Goal: Task Accomplishment & Management: Use online tool/utility

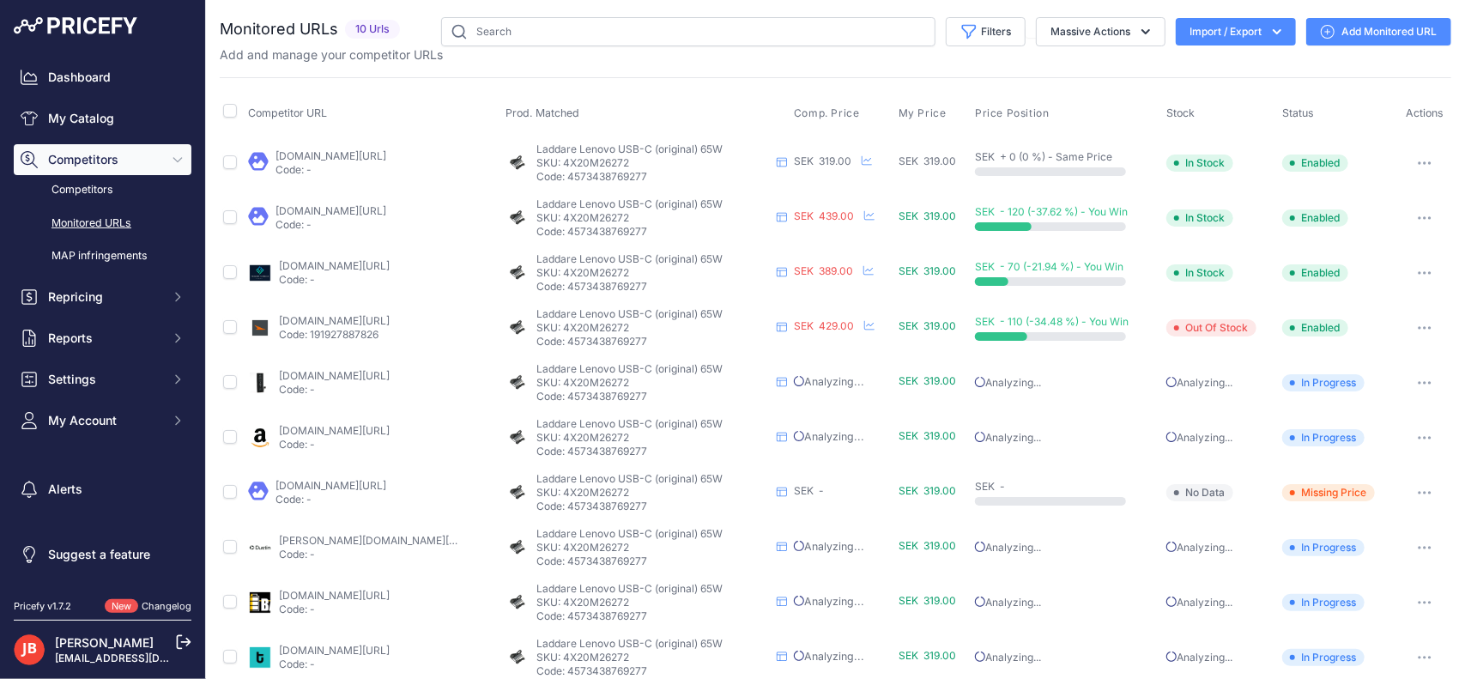
scroll to position [21, 0]
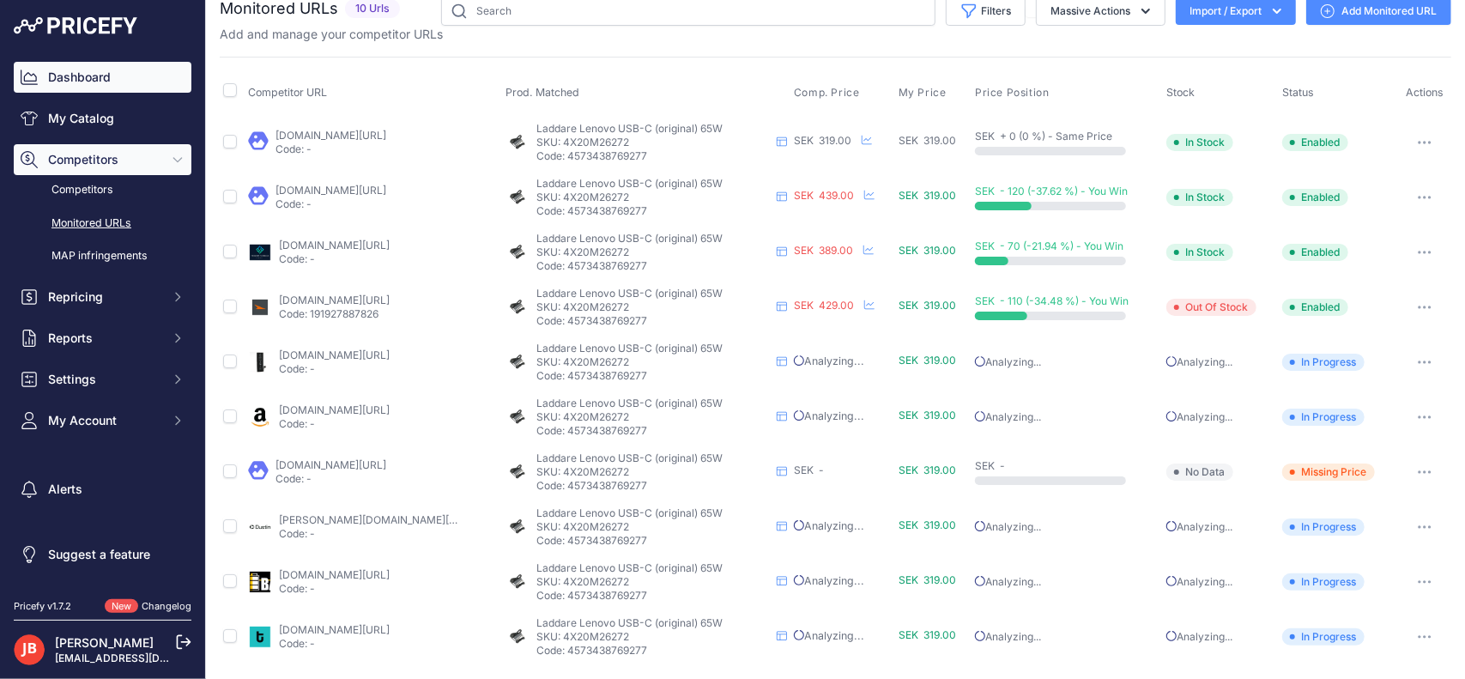
click at [58, 73] on link "Dashboard" at bounding box center [103, 77] width 178 height 31
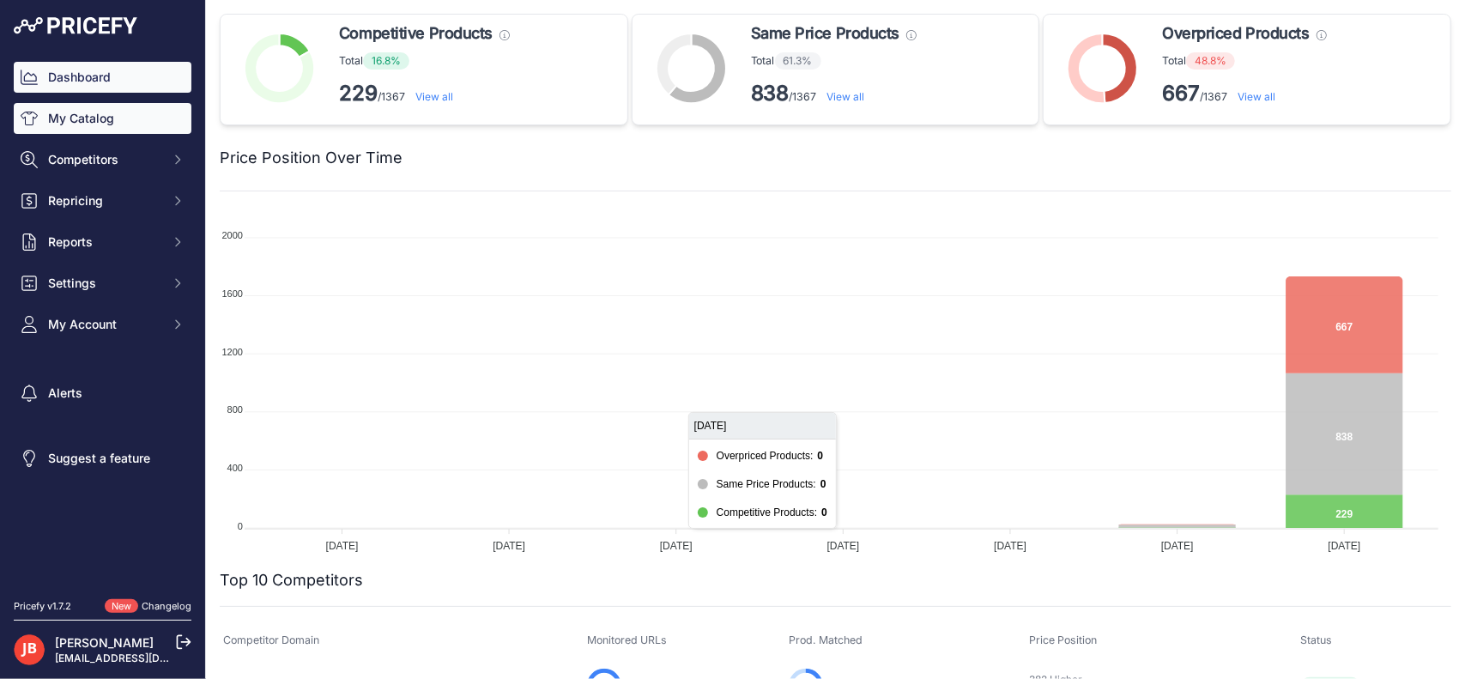
click at [76, 127] on link "My Catalog" at bounding box center [103, 118] width 178 height 31
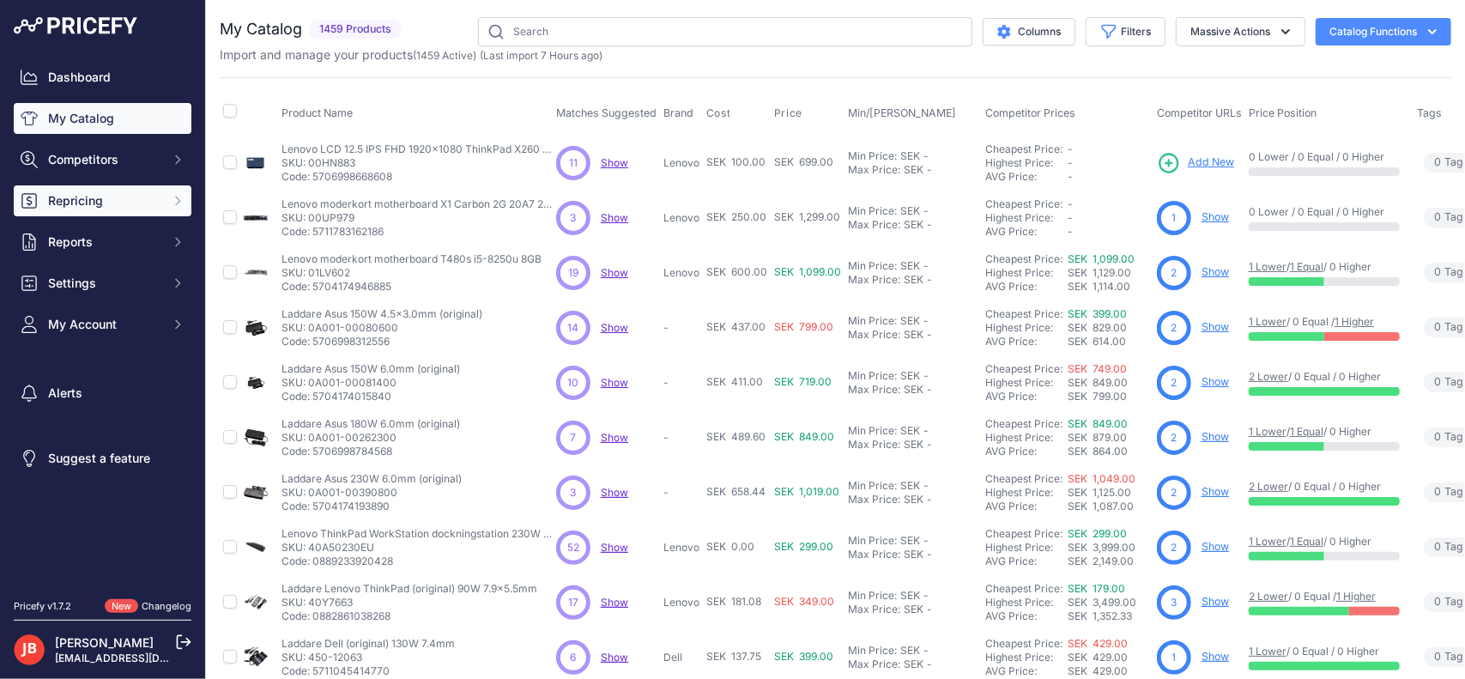
click at [84, 190] on button "Repricing" at bounding box center [103, 200] width 178 height 31
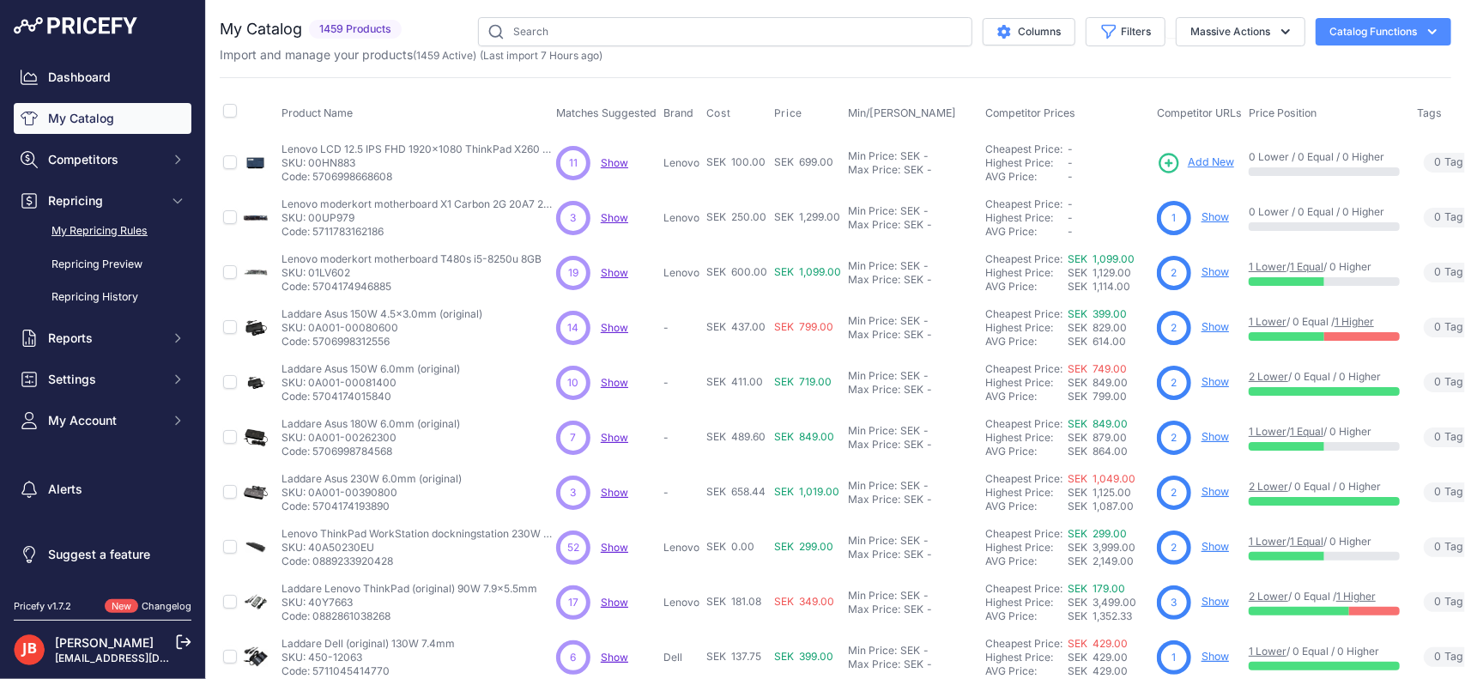
click at [100, 233] on link "My Repricing Rules" at bounding box center [103, 231] width 178 height 30
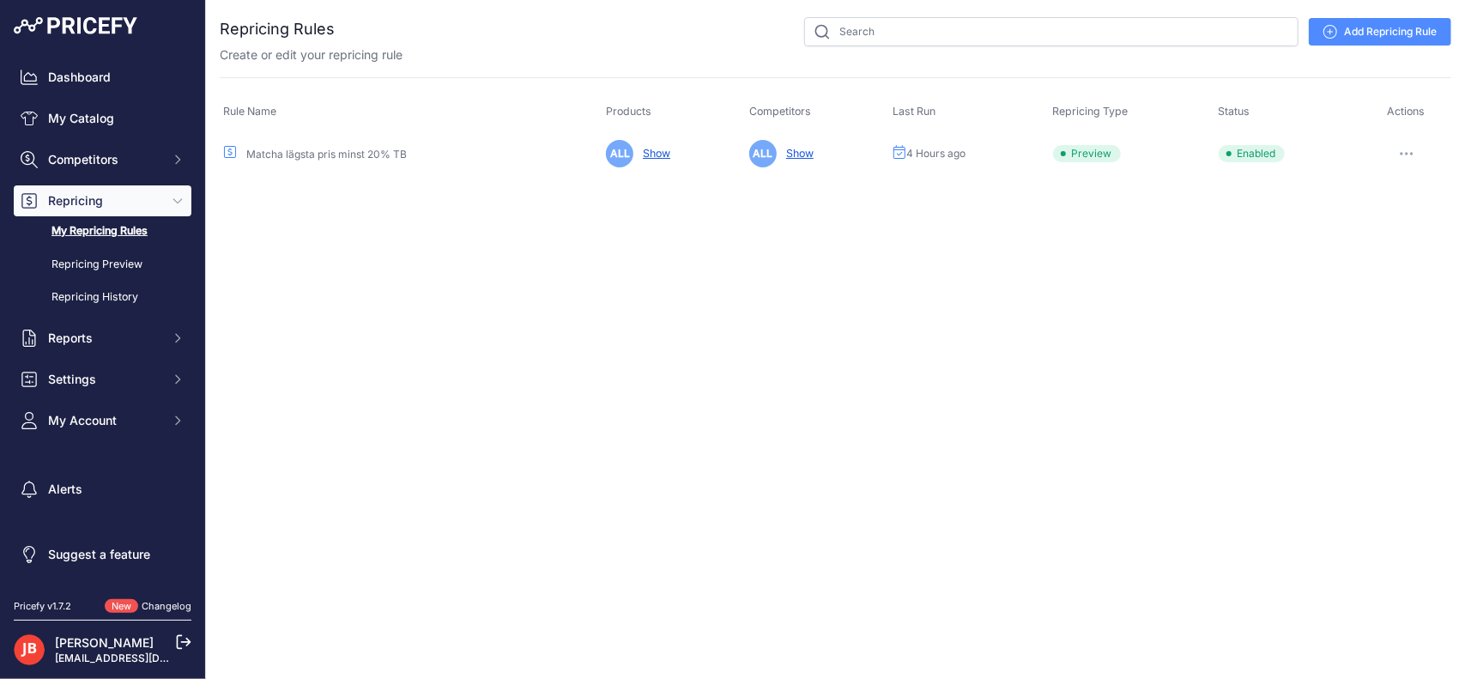
click at [1407, 153] on icon "button" at bounding box center [1407, 154] width 2 height 2
click at [1418, 219] on button "Run Preview" at bounding box center [1393, 216] width 110 height 27
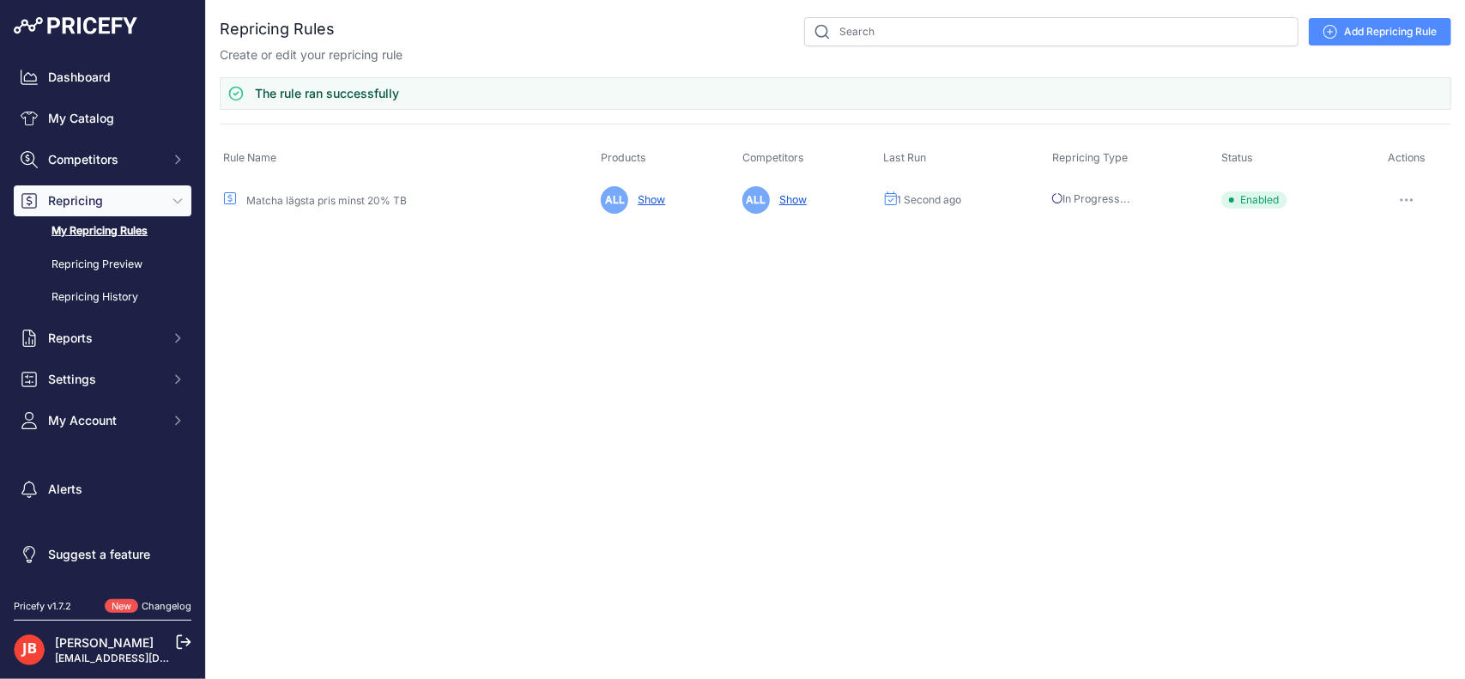
click at [1411, 202] on button "button" at bounding box center [1407, 200] width 34 height 24
click at [1396, 289] on button "Reprice Now" at bounding box center [1393, 290] width 110 height 27
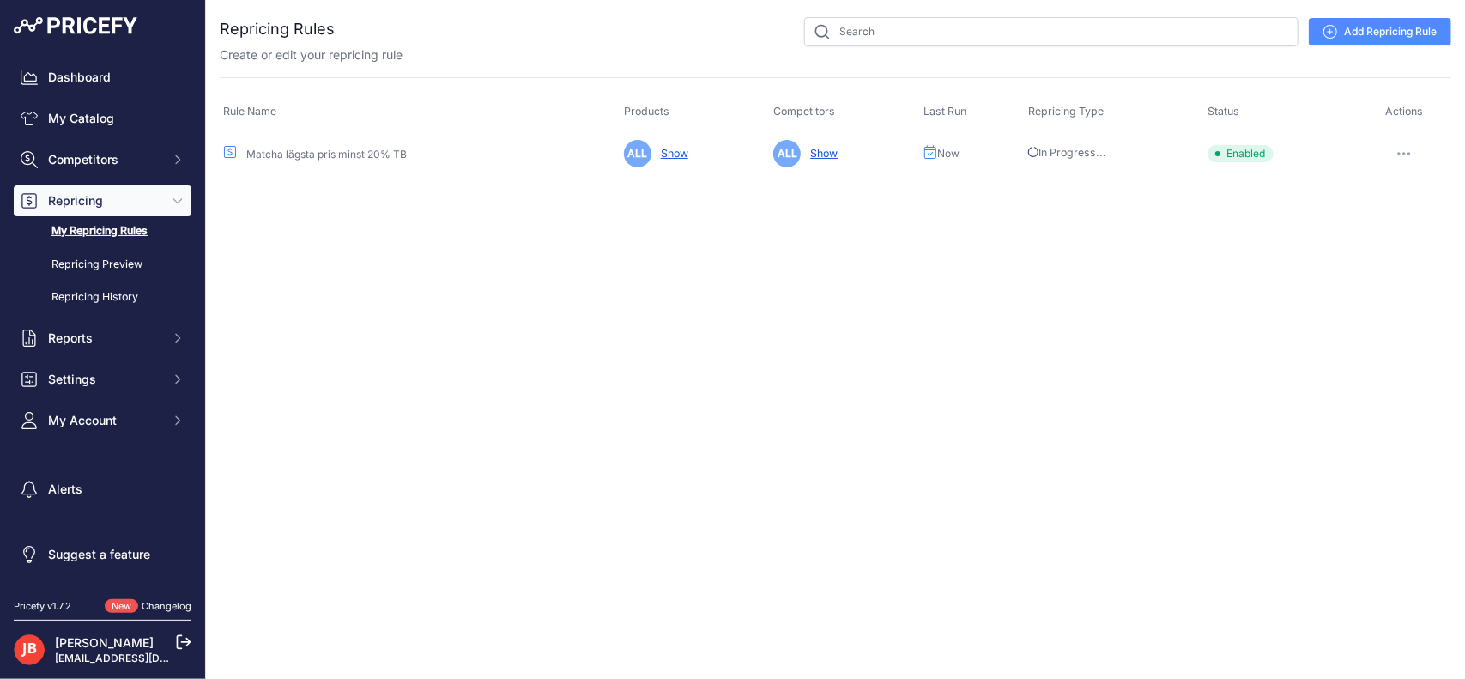
click at [1062, 146] on span "In Progress..." at bounding box center [1067, 152] width 78 height 13
click at [1409, 152] on icon "button" at bounding box center [1404, 153] width 14 height 3
click at [1033, 181] on div "You are not connected to the internet. Repricing Rules" at bounding box center [836, 95] width 1232 height 191
click at [122, 255] on link "Repricing Preview" at bounding box center [103, 265] width 178 height 30
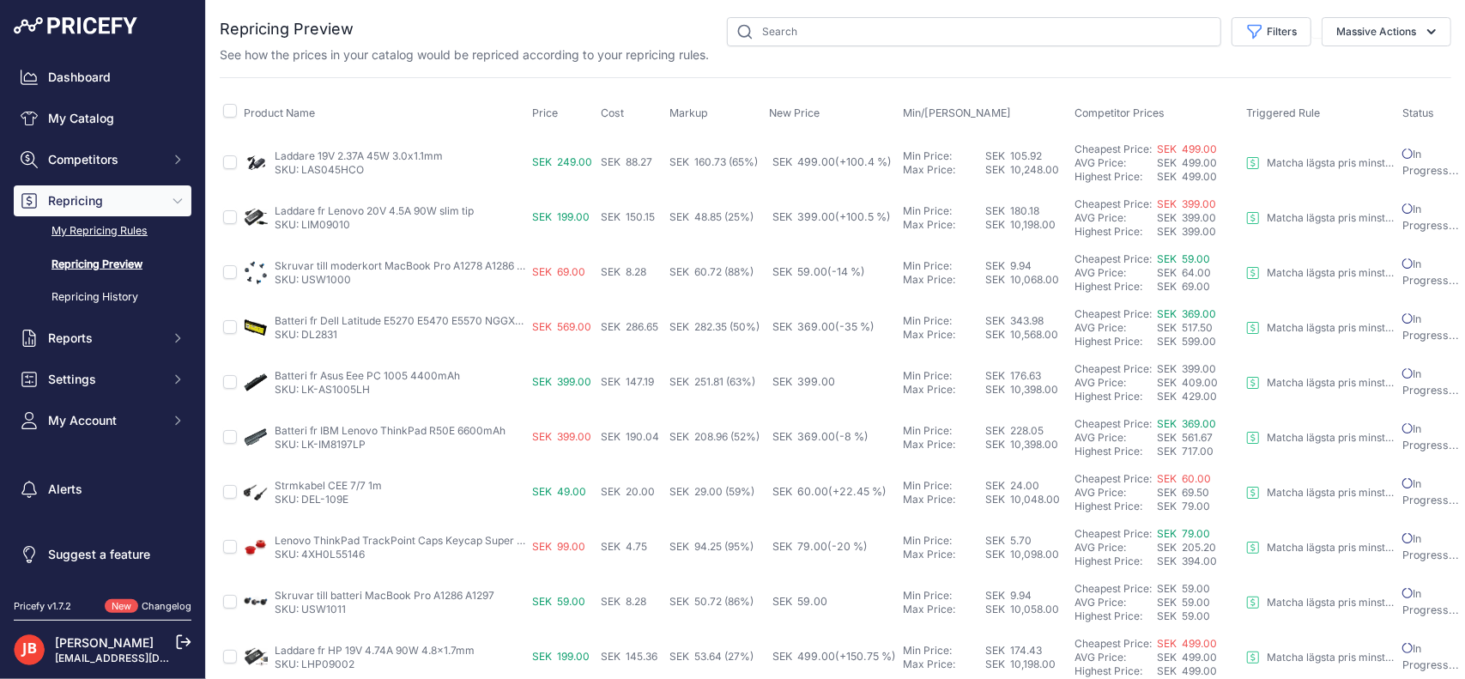
click at [118, 226] on link "My Repricing Rules" at bounding box center [103, 231] width 178 height 30
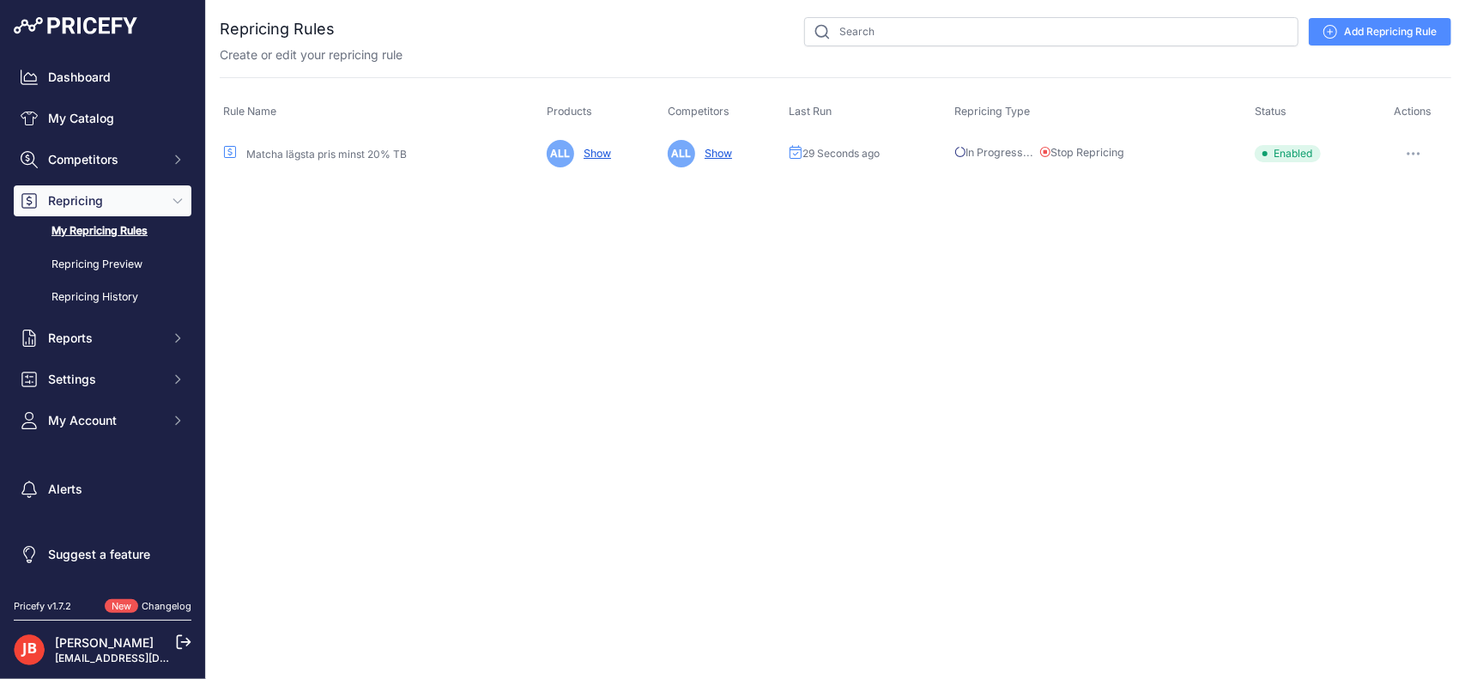
click at [1056, 159] on button "Stop Repricing" at bounding box center [1082, 153] width 84 height 16
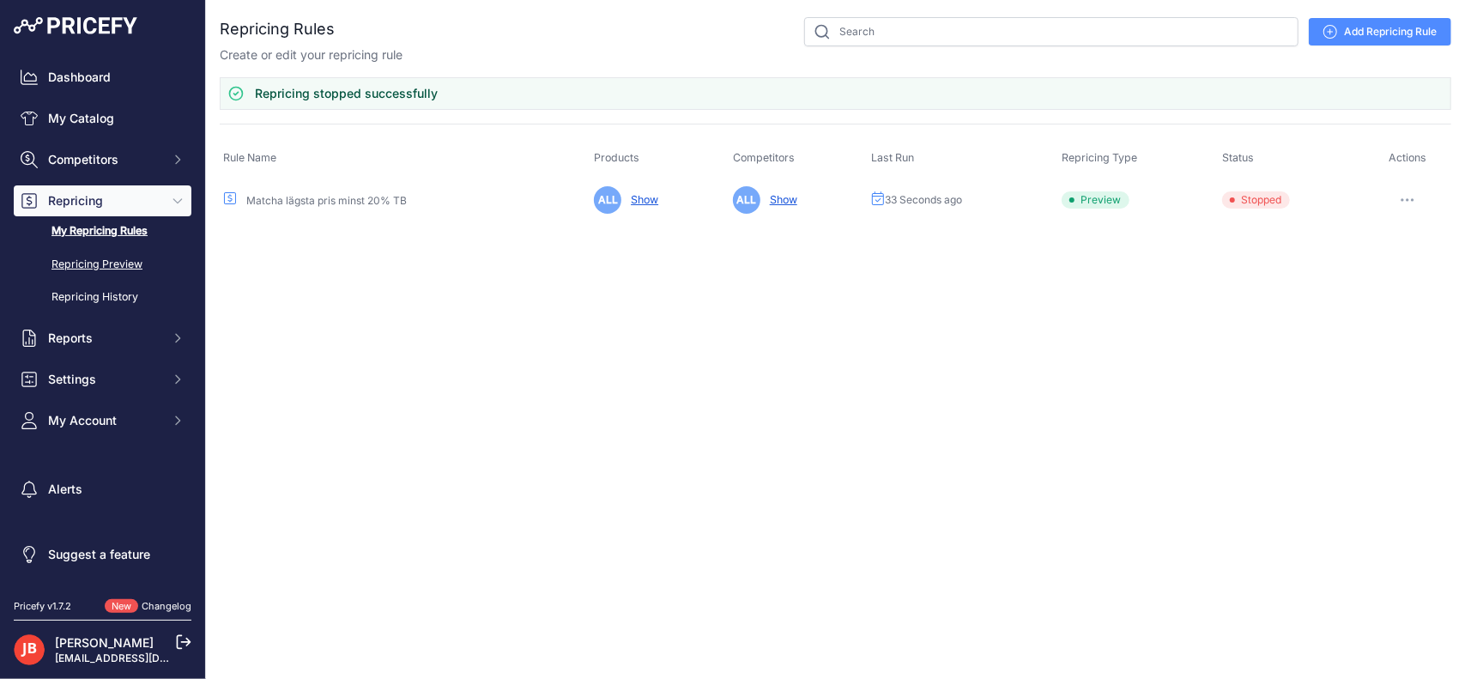
click at [85, 252] on link "Repricing Preview" at bounding box center [103, 265] width 178 height 30
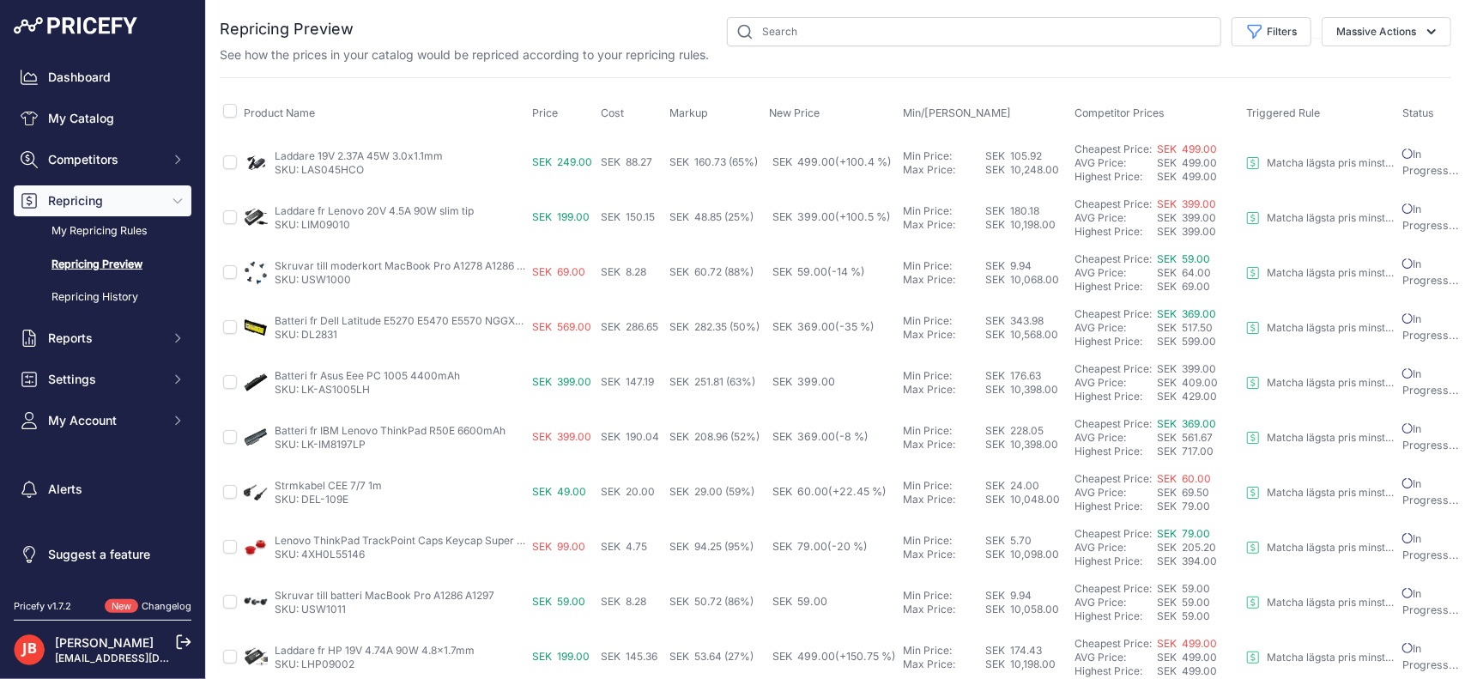
click at [1259, 162] on icon at bounding box center [1253, 163] width 12 height 12
click at [217, 158] on div "You are not connected to the internet. Repricing Preview" at bounding box center [835, 653] width 1259 height 1306
click at [228, 159] on input "checkbox" at bounding box center [230, 162] width 14 height 14
checkbox input "true"
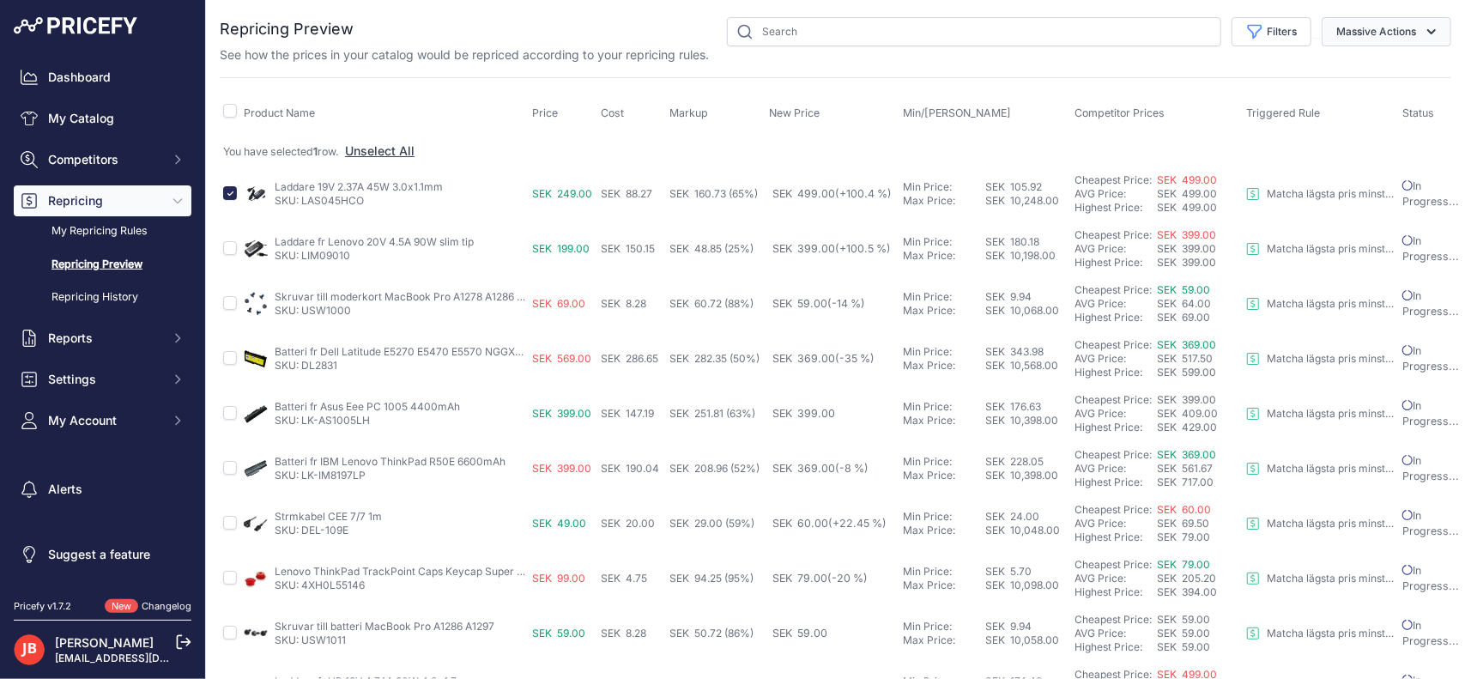
click at [1382, 37] on button "Massive Actions" at bounding box center [1387, 31] width 130 height 29
click at [1382, 33] on button "Massive Actions" at bounding box center [1387, 31] width 130 height 29
click at [229, 186] on input "checkbox" at bounding box center [230, 193] width 14 height 14
checkbox input "false"
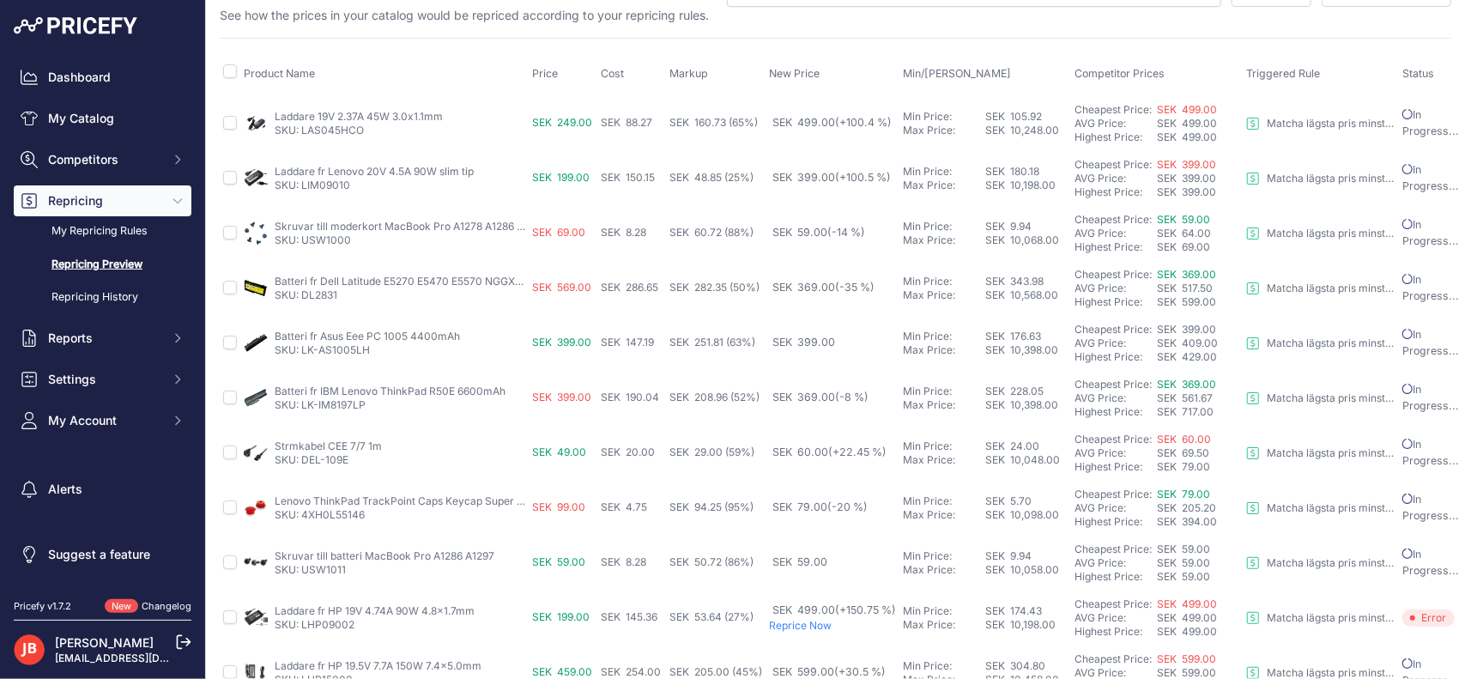
scroll to position [0, 10]
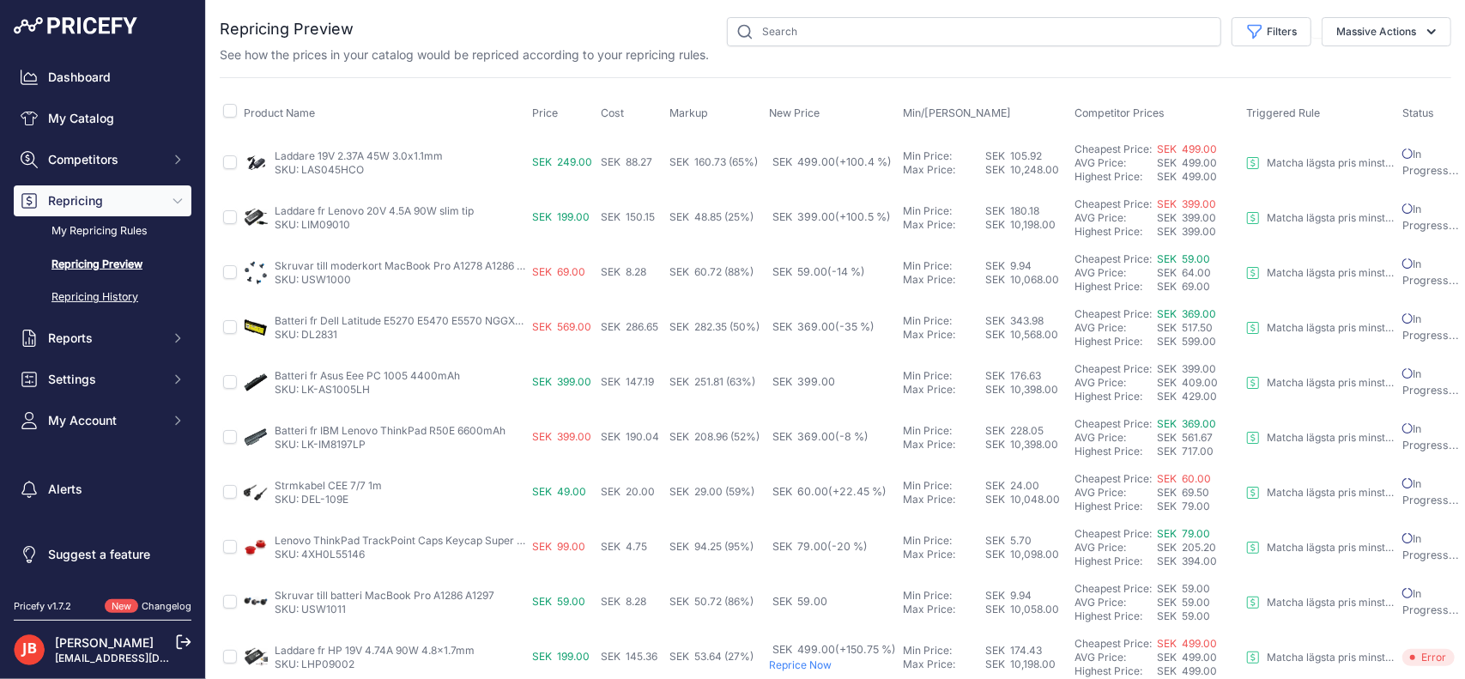
click at [116, 298] on link "Repricing History" at bounding box center [103, 297] width 178 height 30
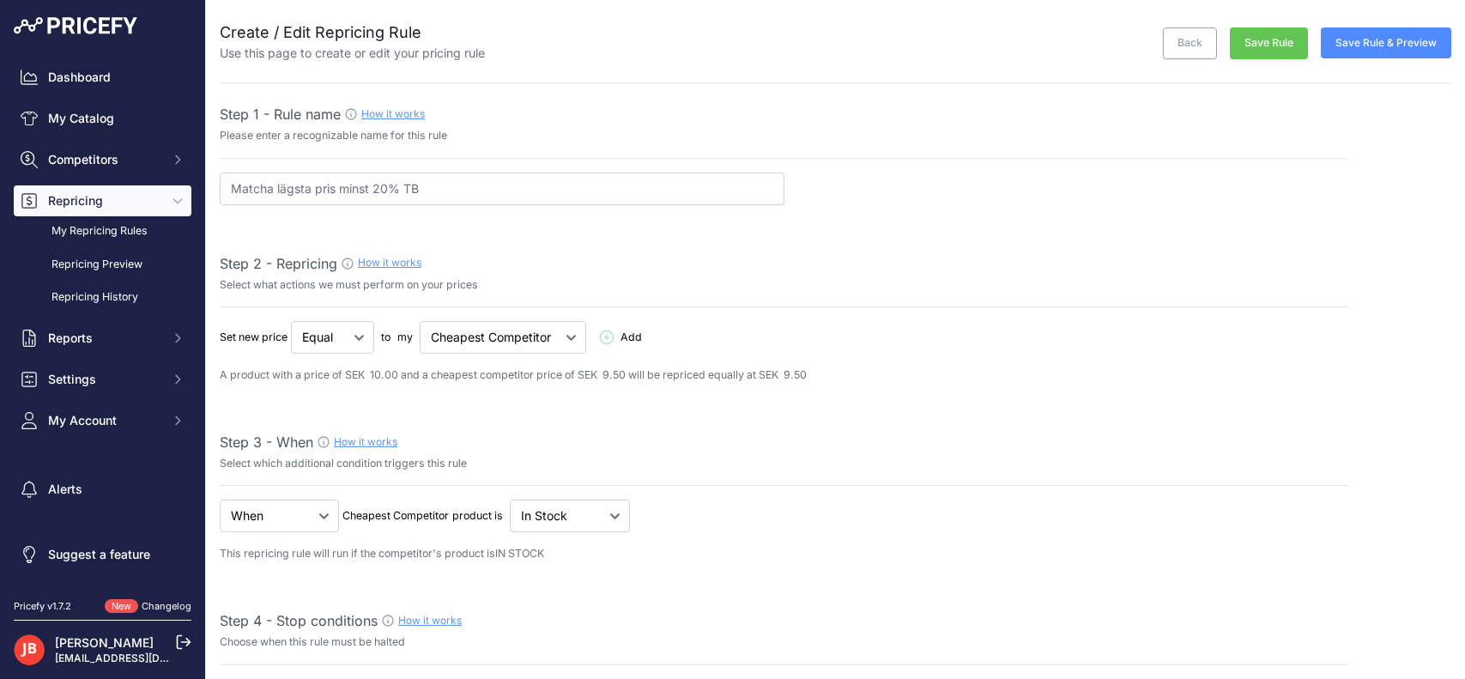
select select "percentage"
select select "7"
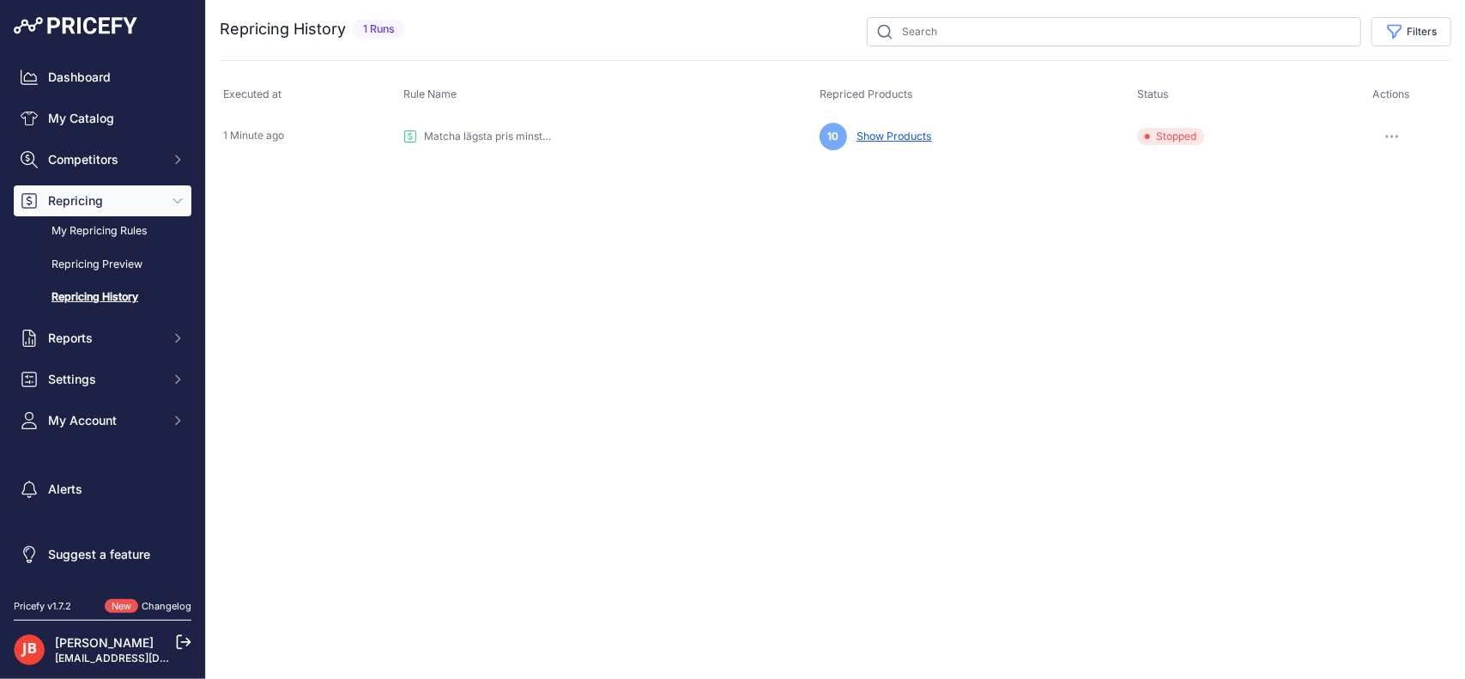
click at [888, 132] on link "Show Products" at bounding box center [891, 136] width 82 height 13
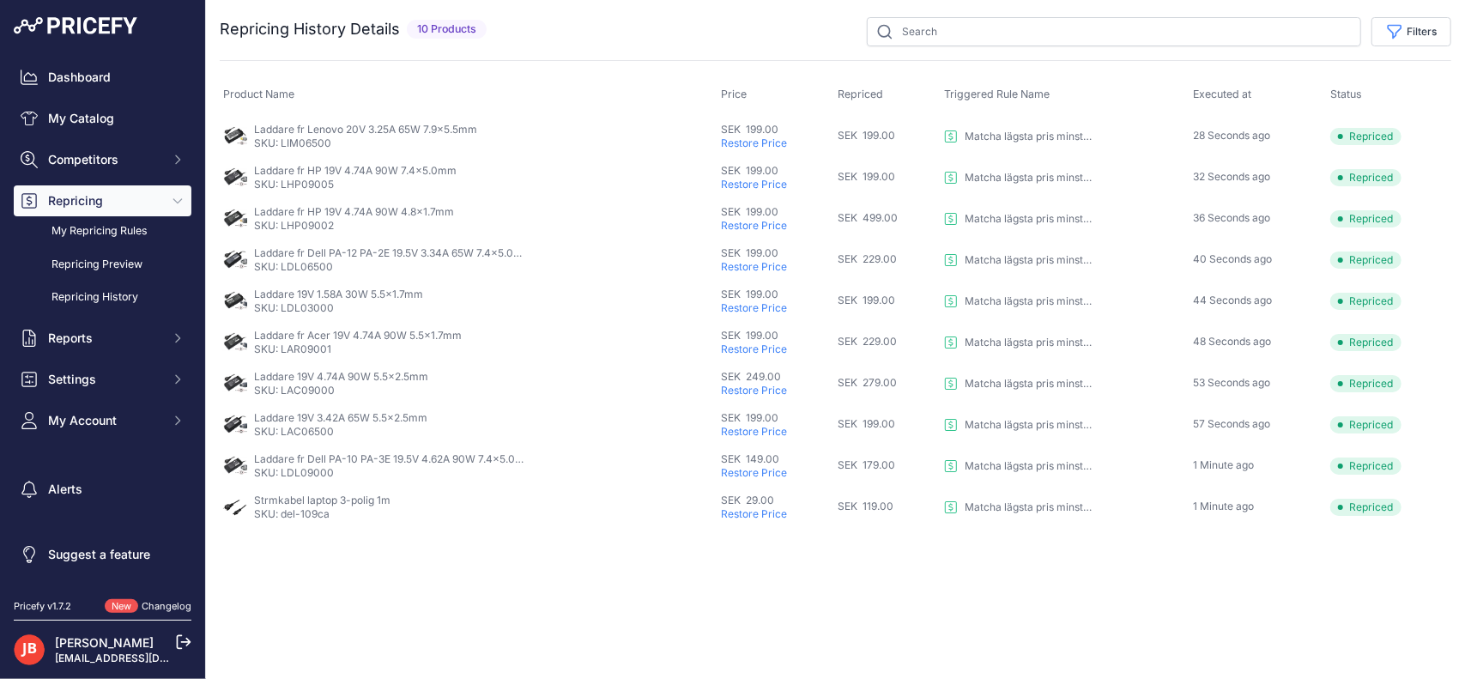
click at [776, 223] on p "Restore Price" at bounding box center [776, 226] width 110 height 14
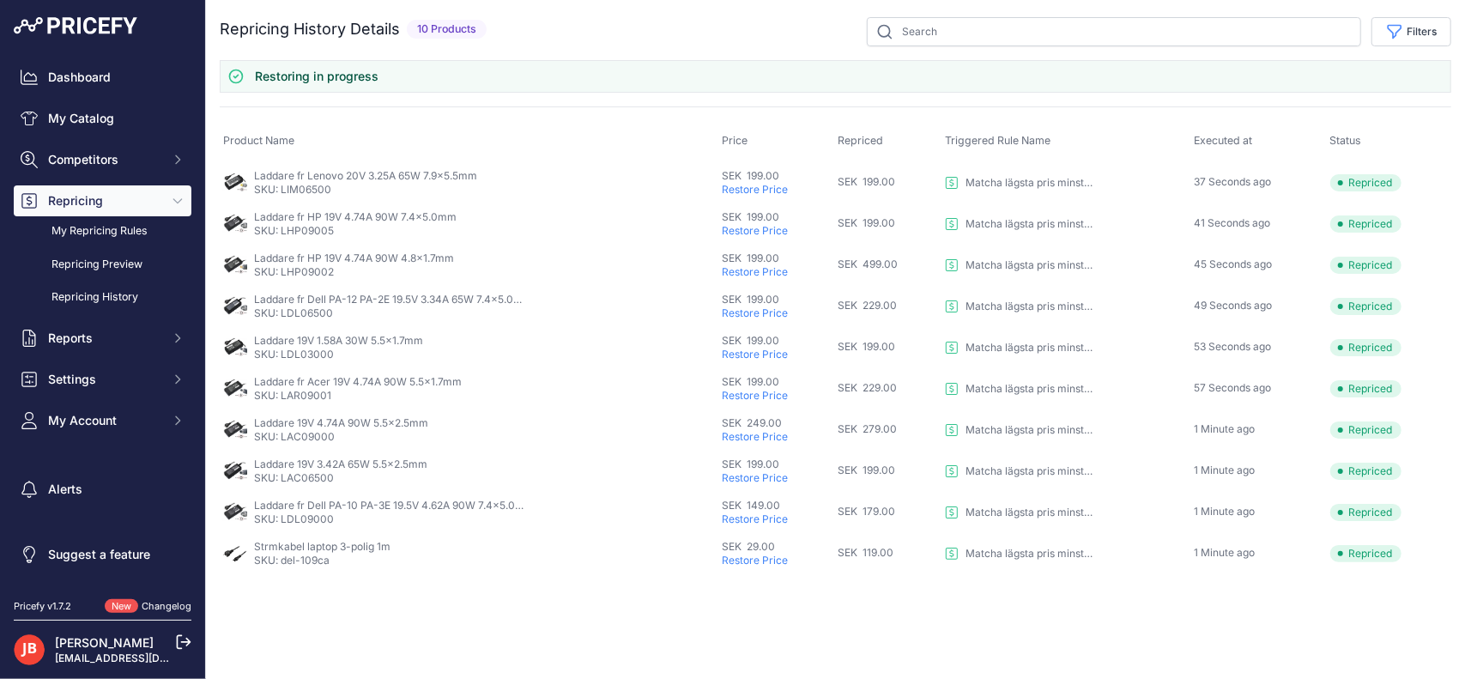
click at [770, 190] on p "Restore Price" at bounding box center [777, 190] width 110 height 14
click at [764, 188] on p "Restore Price" at bounding box center [777, 190] width 110 height 14
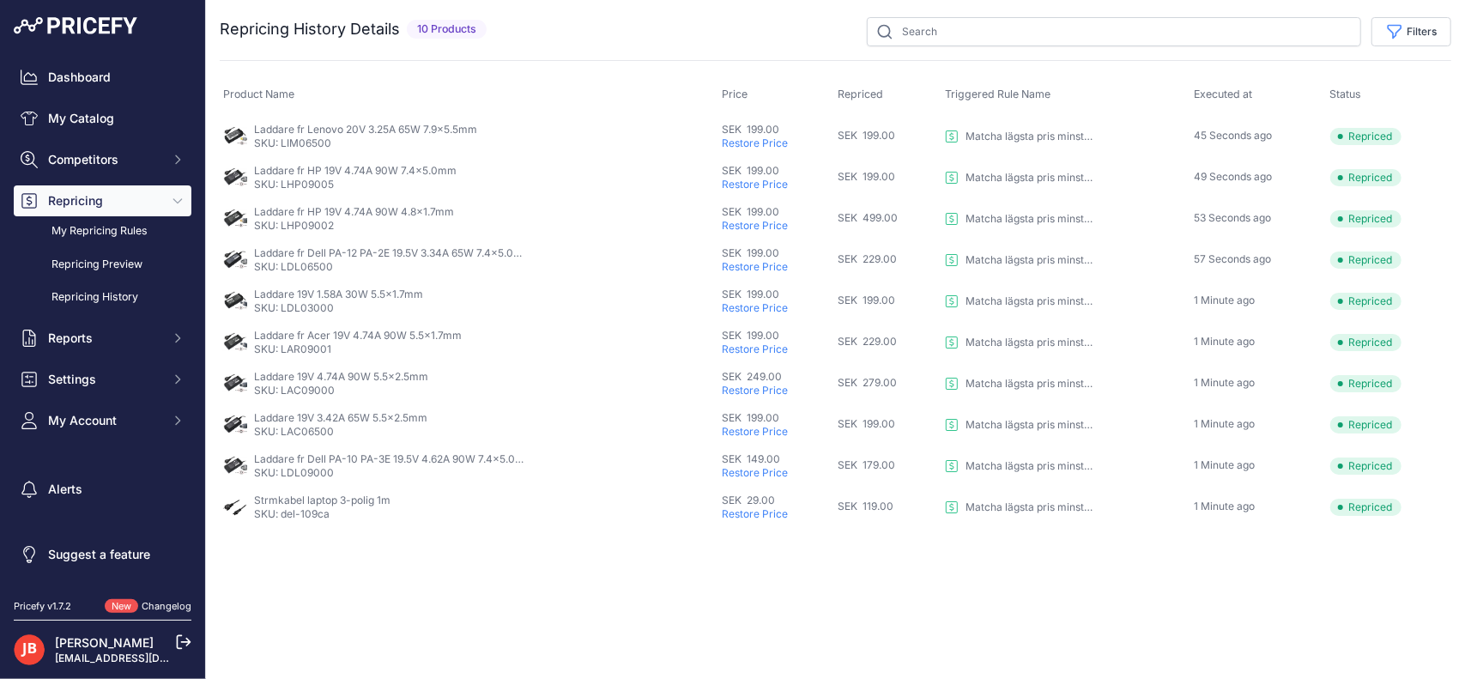
click at [764, 225] on p "Restore Price" at bounding box center [777, 226] width 110 height 14
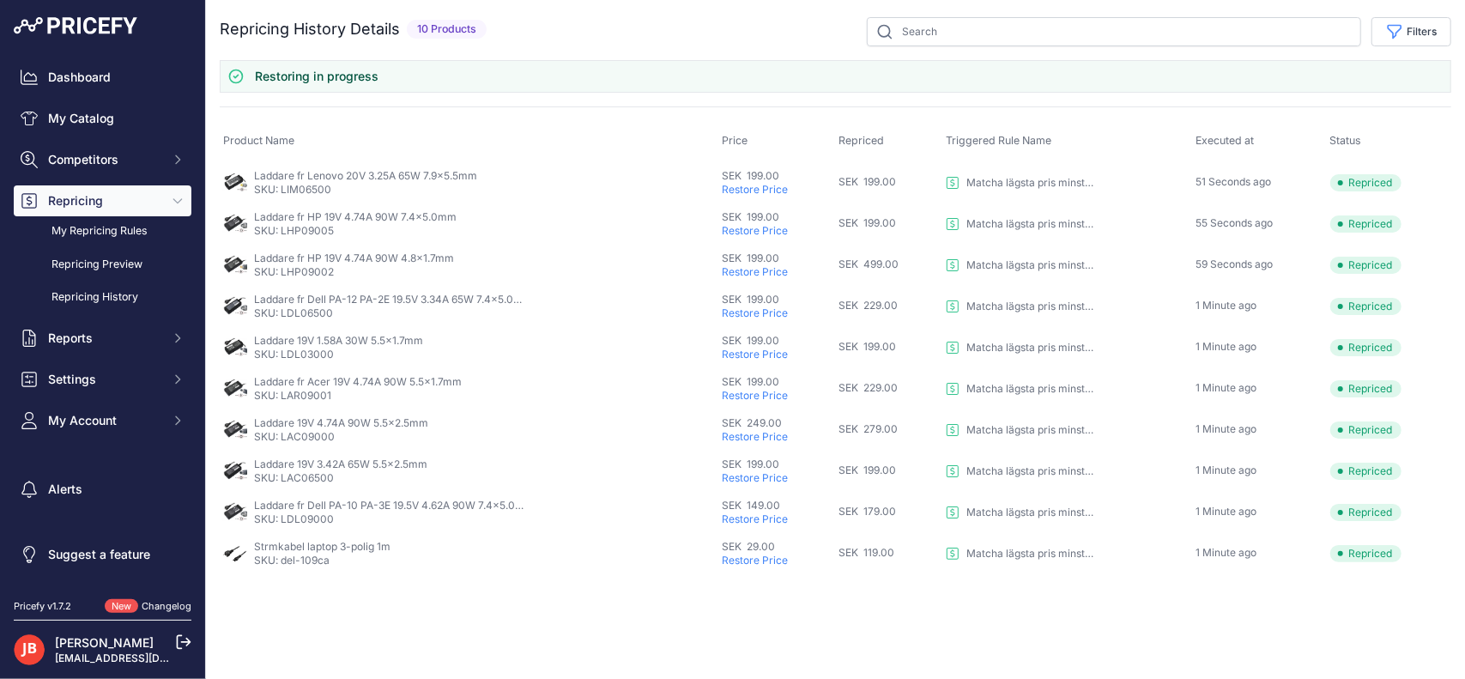
click at [759, 268] on p "Restore Price" at bounding box center [778, 272] width 110 height 14
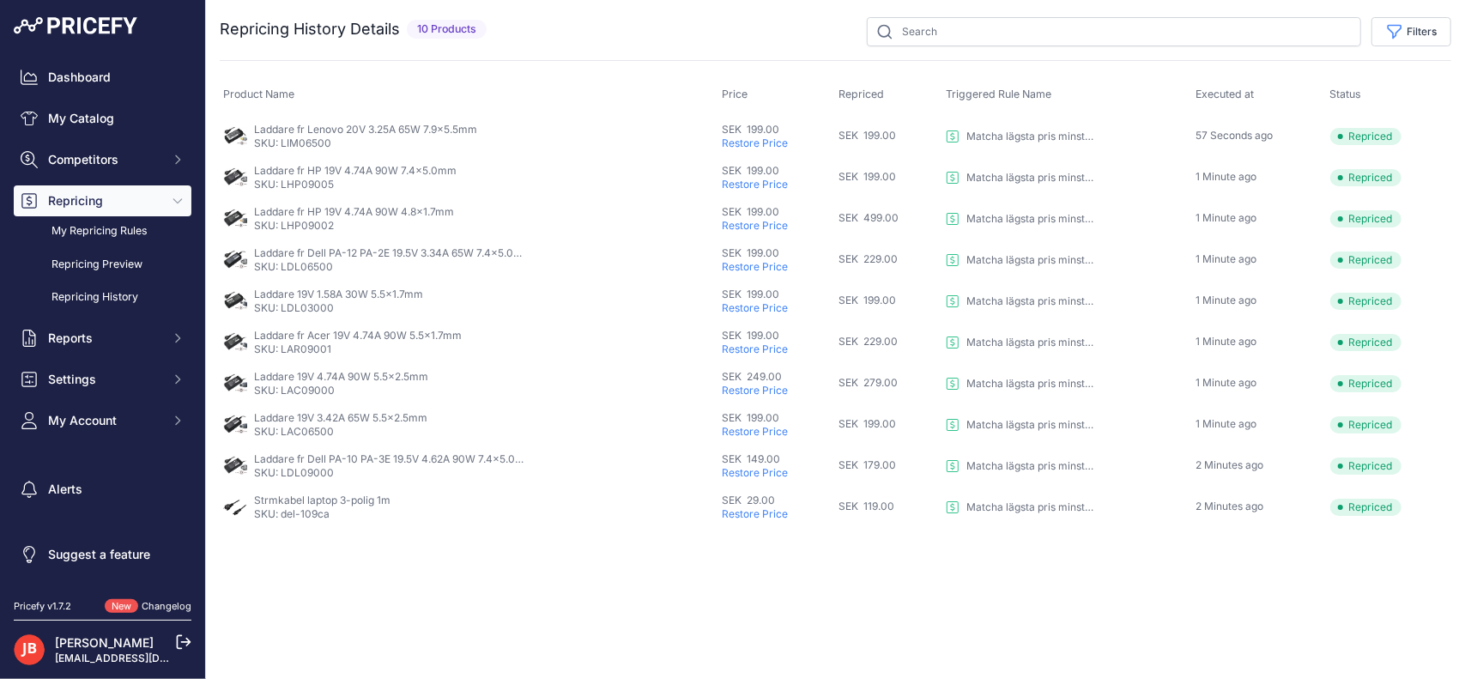
click at [764, 384] on p "Restore Price" at bounding box center [778, 391] width 110 height 14
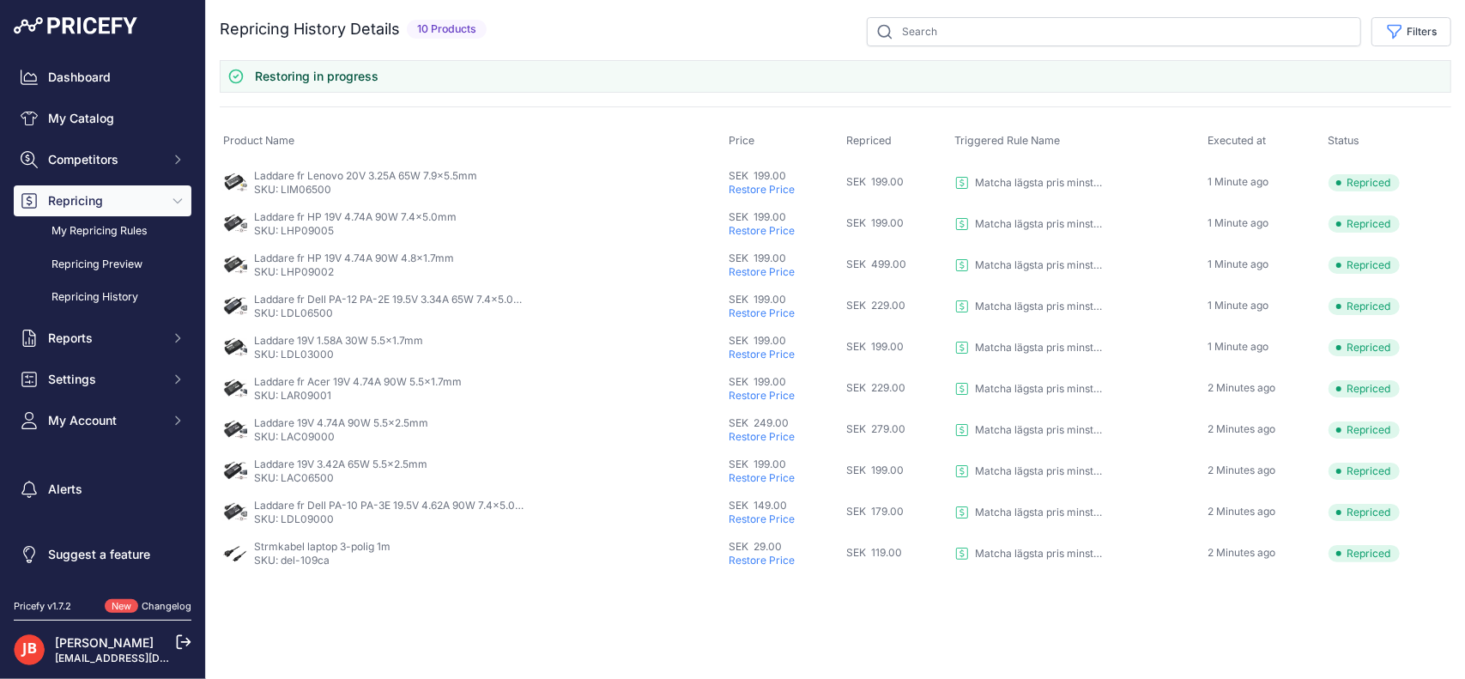
click at [767, 557] on p "Restore Price" at bounding box center [785, 561] width 112 height 14
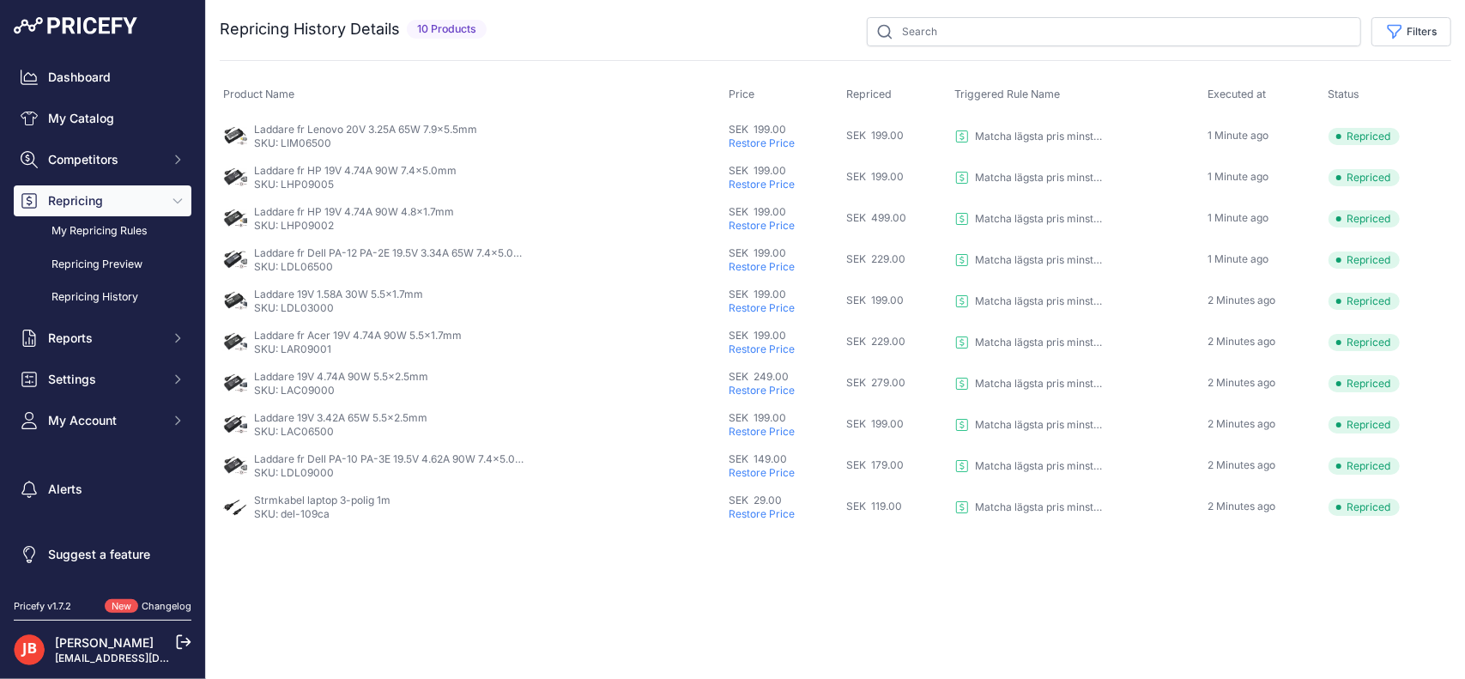
click at [781, 143] on p "Restore Price" at bounding box center [785, 143] width 112 height 14
click at [37, 111] on icon "Sidebar" at bounding box center [29, 118] width 17 height 17
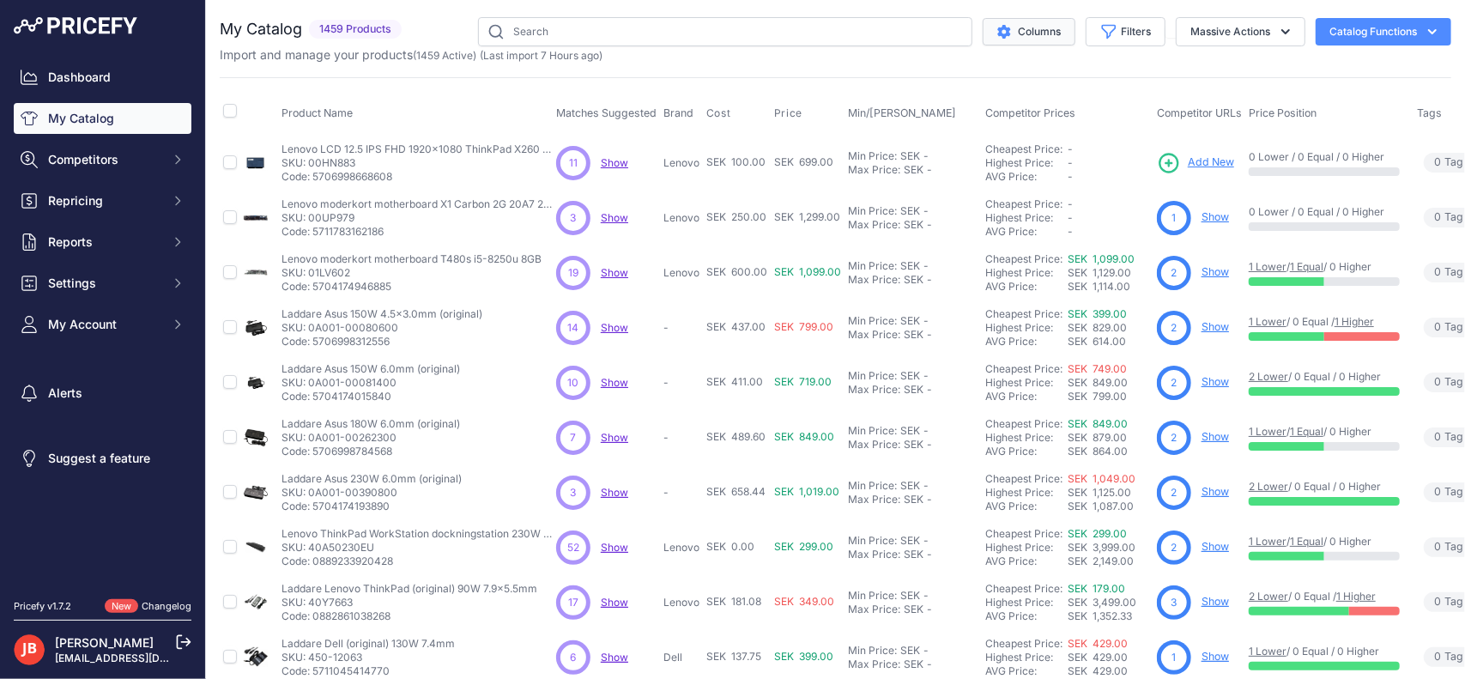
click at [1026, 27] on button "Columns" at bounding box center [1029, 31] width 93 height 27
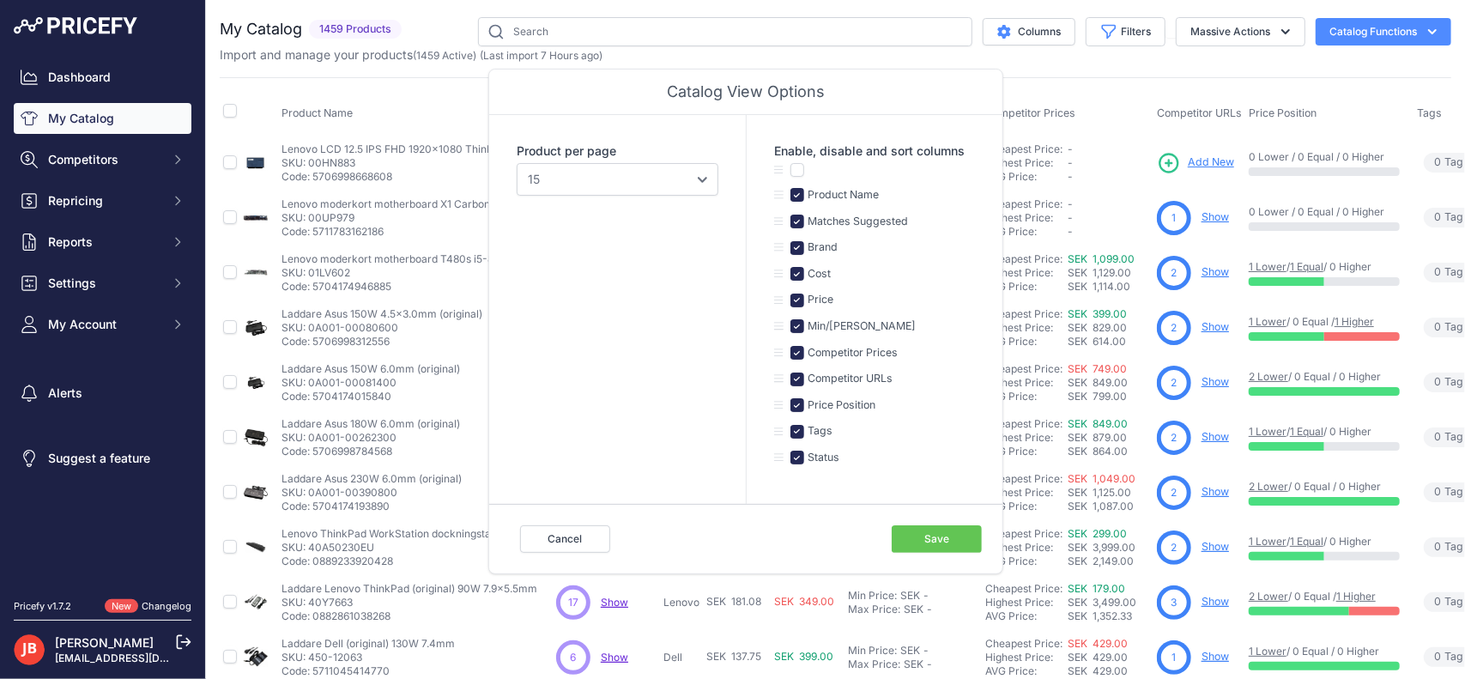
click at [780, 171] on icon at bounding box center [778, 170] width 9 height 10
click at [778, 220] on icon at bounding box center [778, 221] width 9 height 10
click at [560, 531] on button "Cancel" at bounding box center [565, 538] width 90 height 27
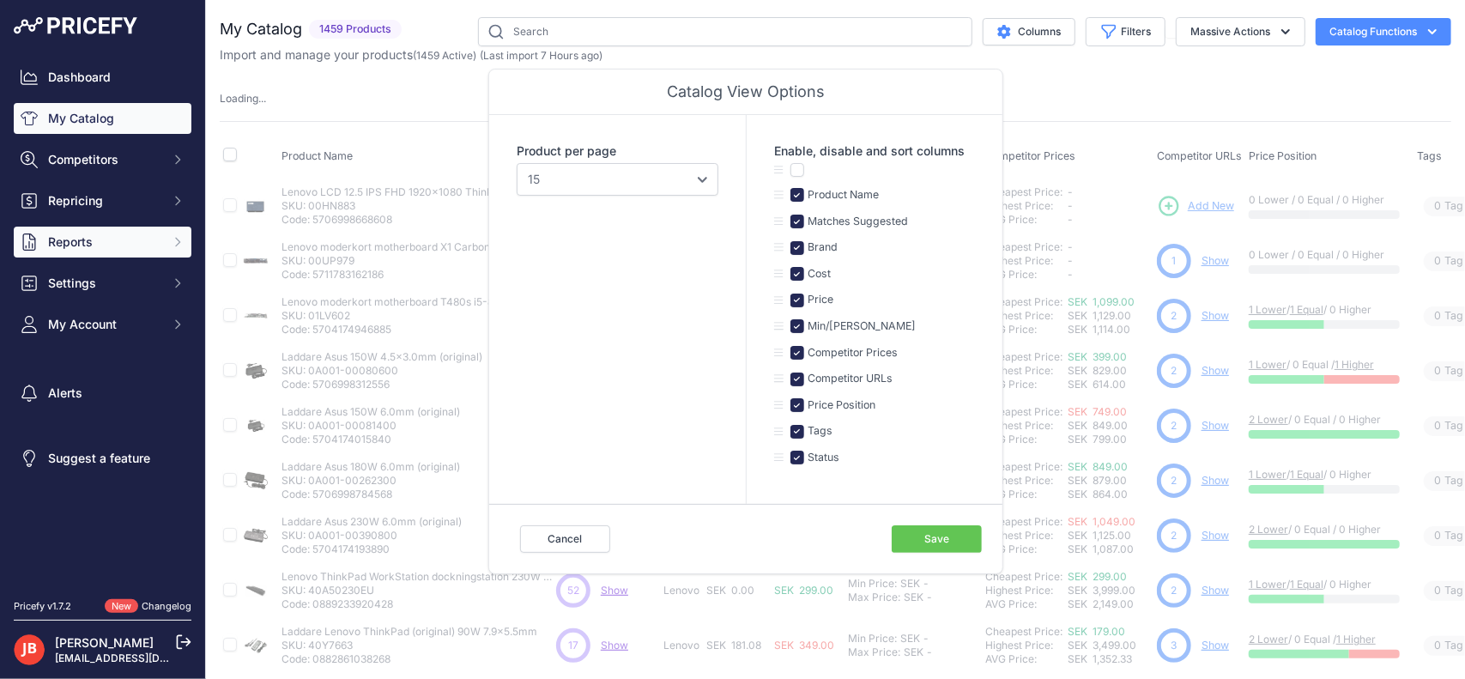
click at [101, 234] on span "Reports" at bounding box center [104, 241] width 112 height 17
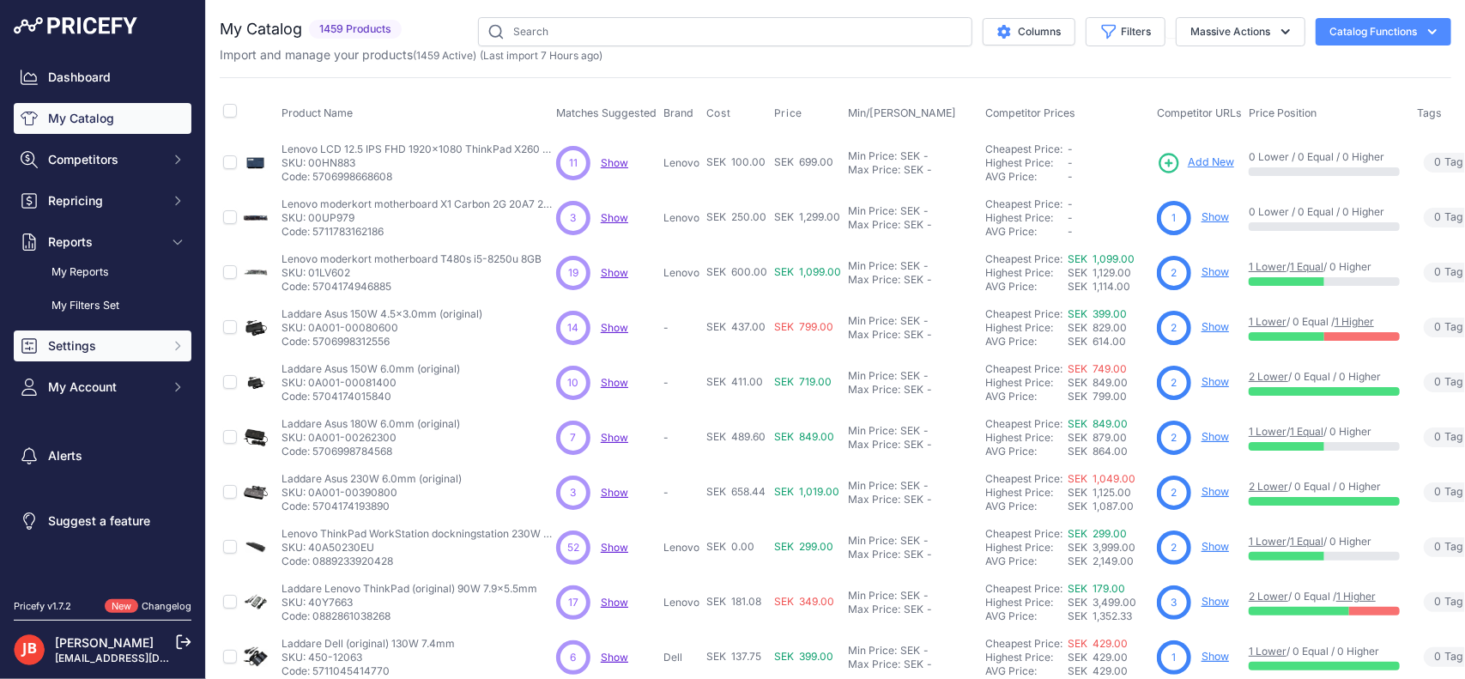
click at [86, 337] on span "Settings" at bounding box center [104, 345] width 112 height 17
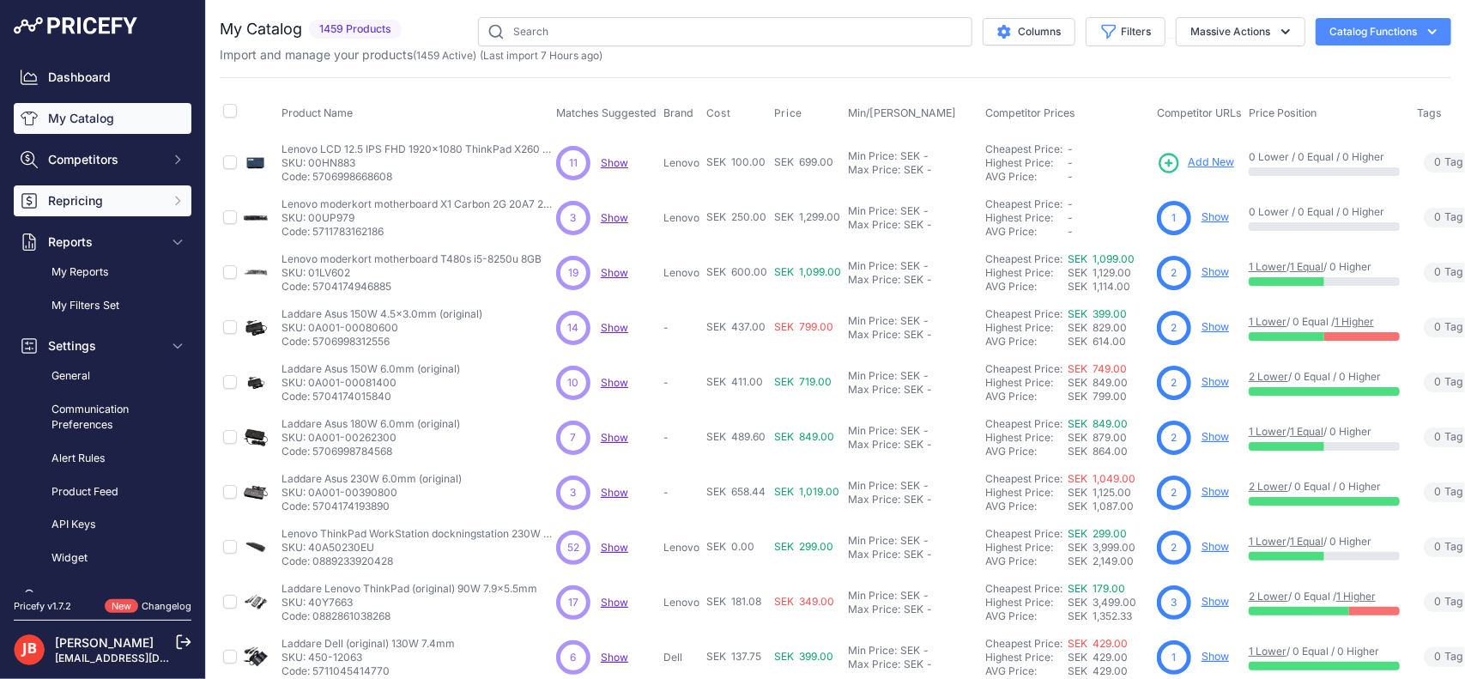
click at [110, 198] on span "Repricing" at bounding box center [104, 200] width 112 height 17
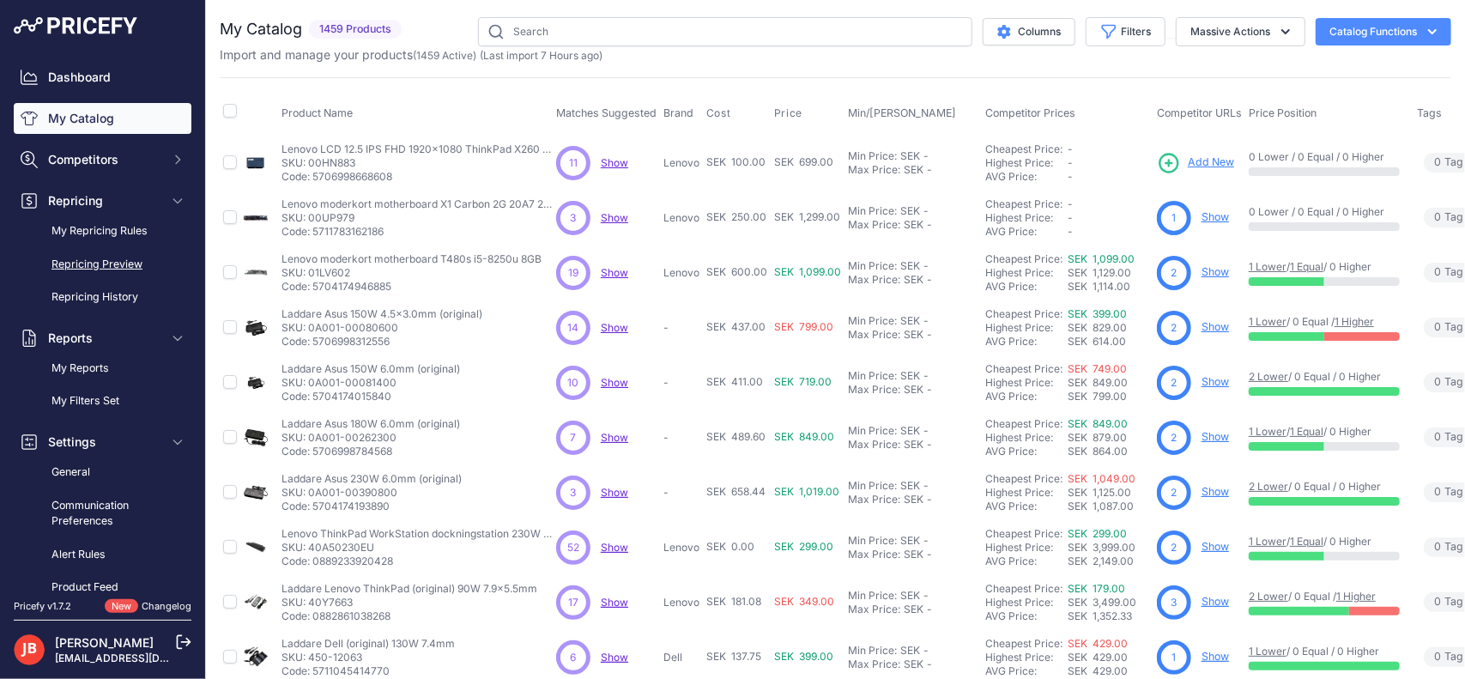
click at [109, 267] on link "Repricing Preview" at bounding box center [103, 265] width 178 height 30
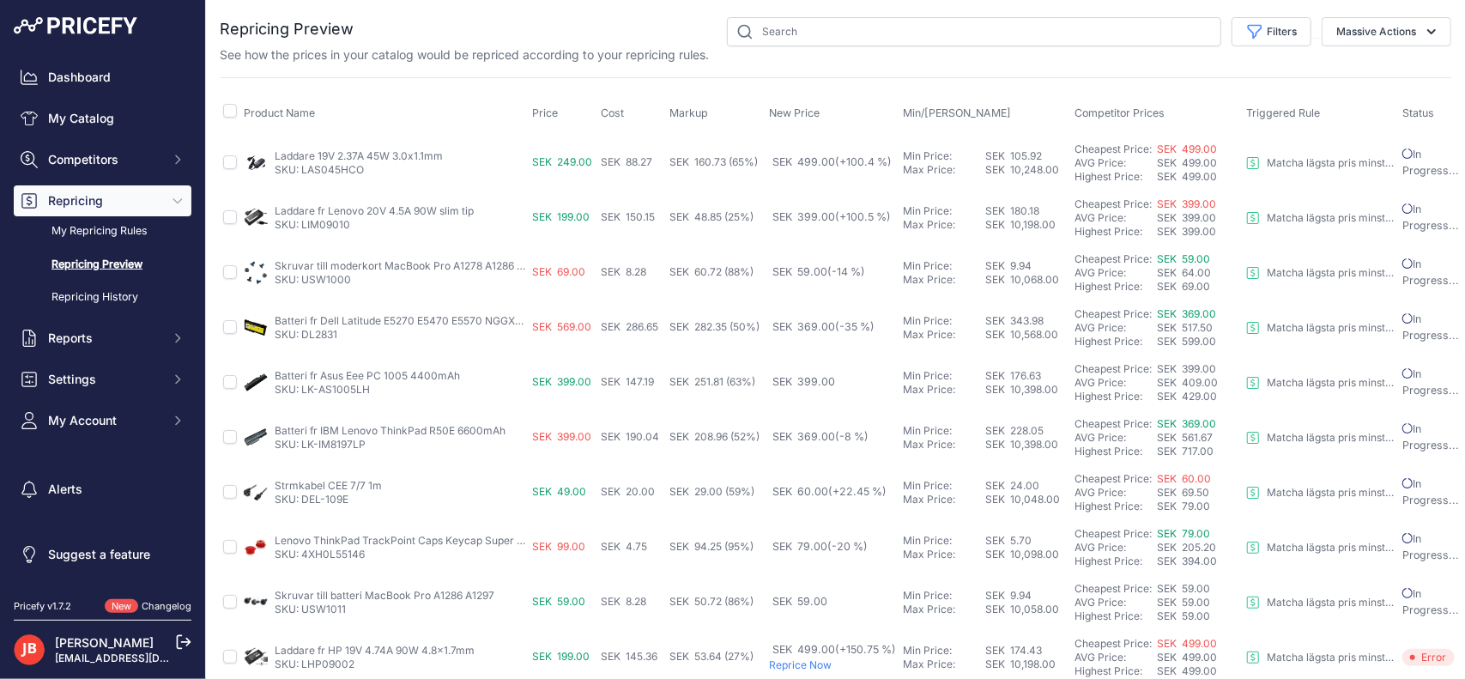
click at [318, 281] on link "SKU: USW1000" at bounding box center [313, 279] width 76 height 13
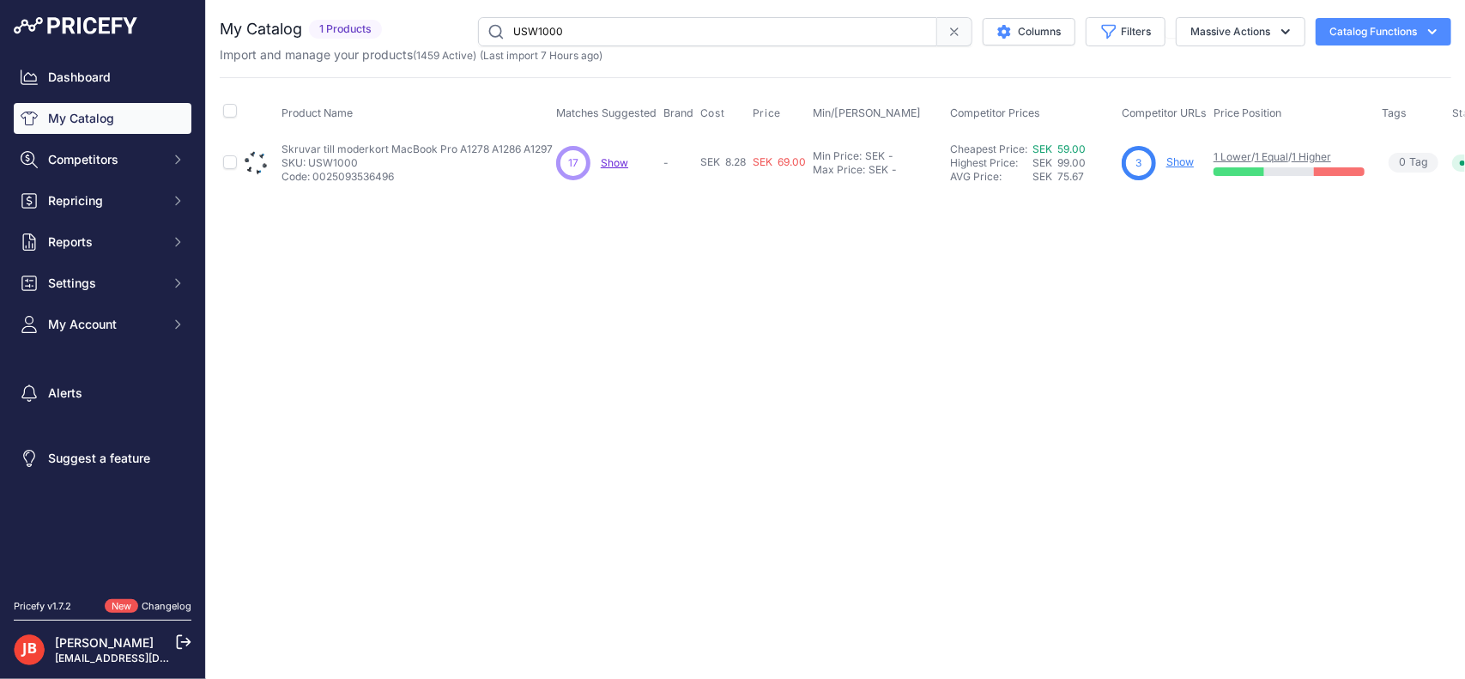
click at [608, 156] on span "Show" at bounding box center [614, 162] width 27 height 13
click at [86, 205] on span "Repricing" at bounding box center [104, 200] width 112 height 17
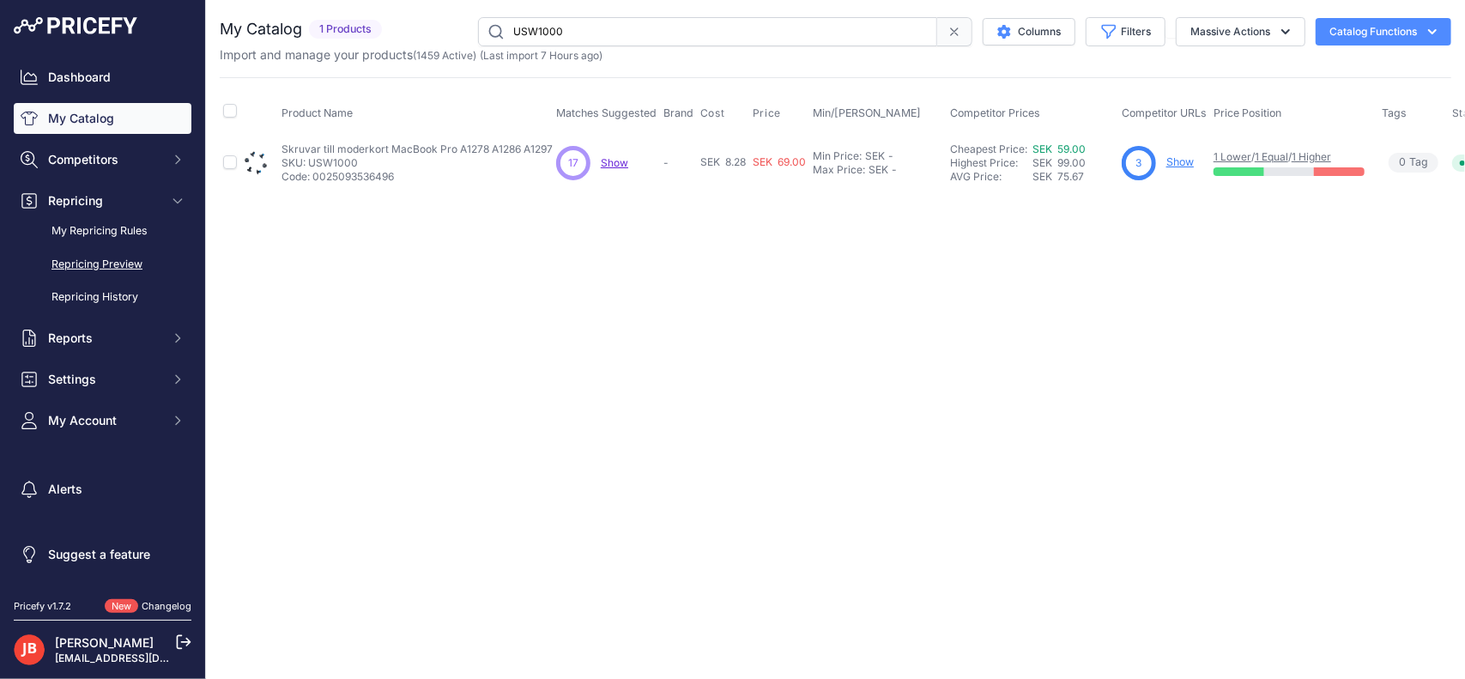
click at [119, 272] on link "Repricing Preview" at bounding box center [103, 265] width 178 height 30
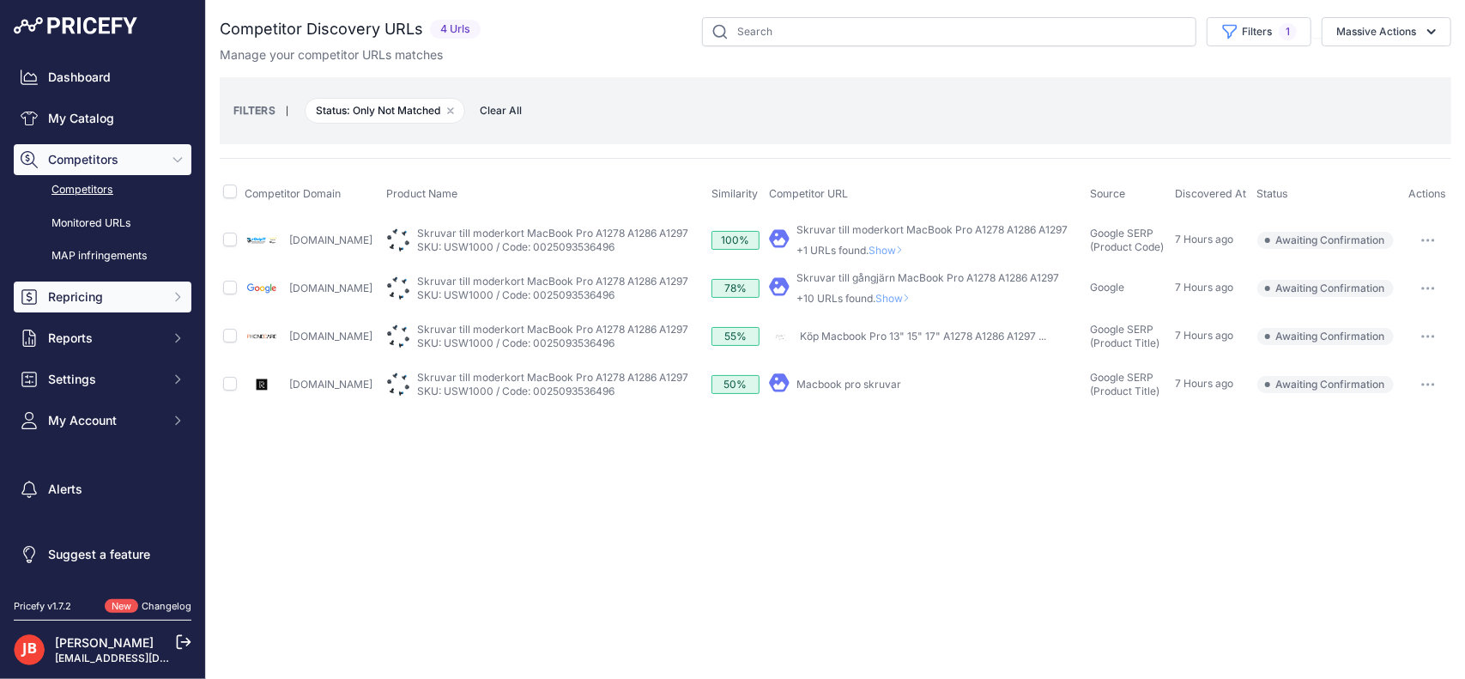
click at [80, 292] on span "Repricing" at bounding box center [104, 296] width 112 height 17
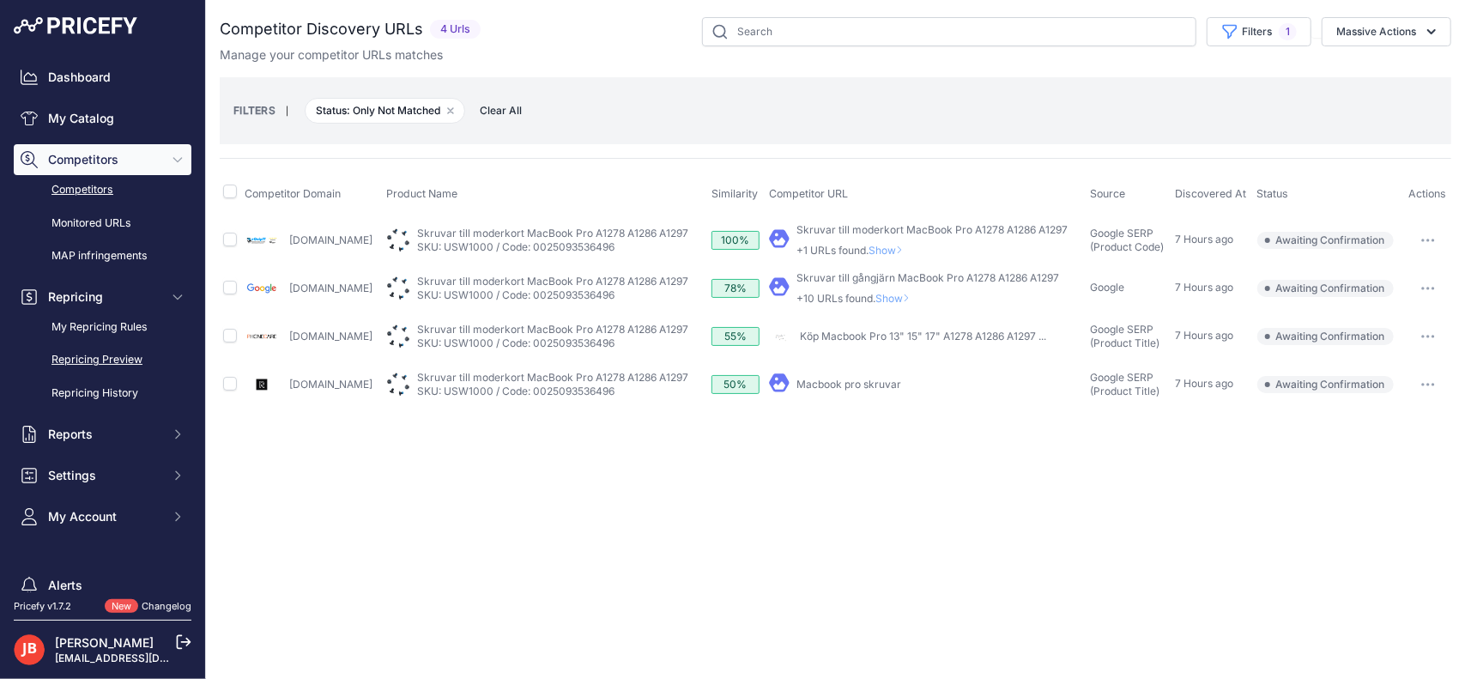
click at [116, 360] on link "Repricing Preview" at bounding box center [103, 360] width 178 height 30
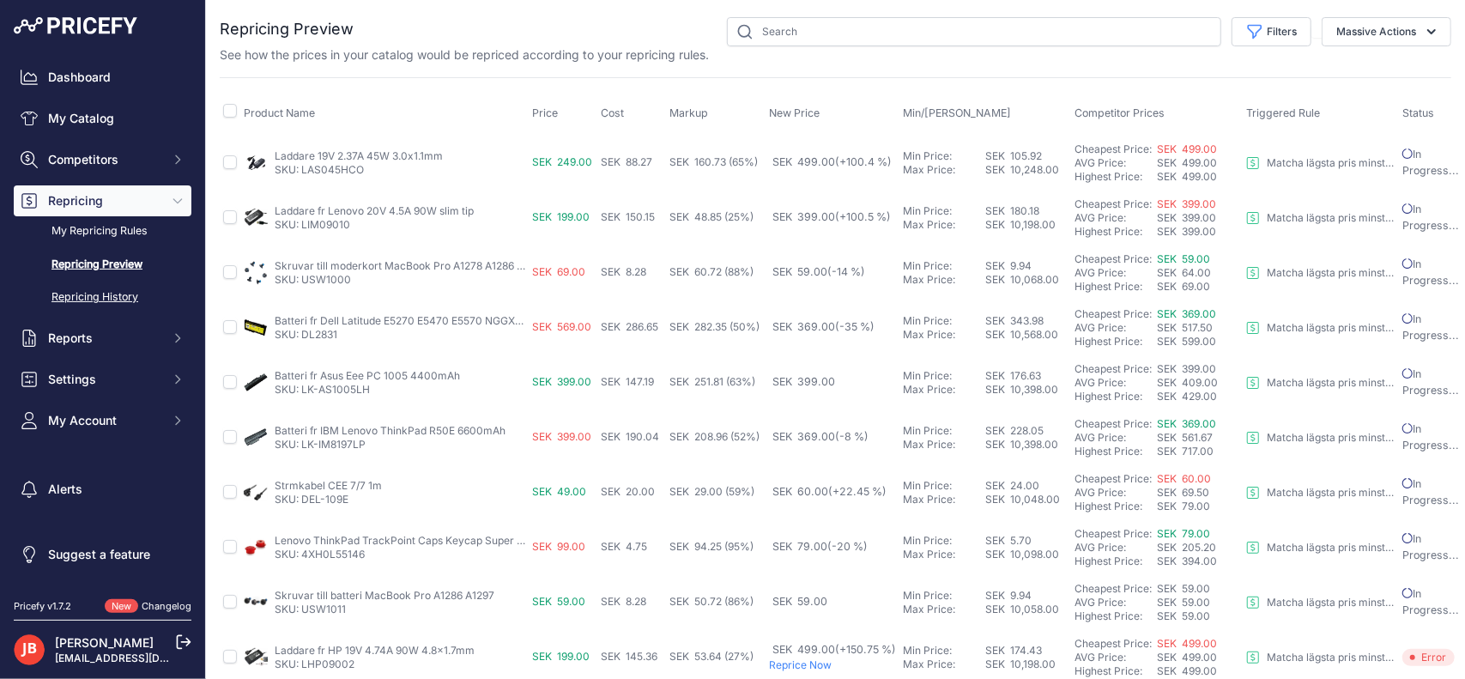
click at [112, 284] on link "Repricing History" at bounding box center [103, 297] width 178 height 30
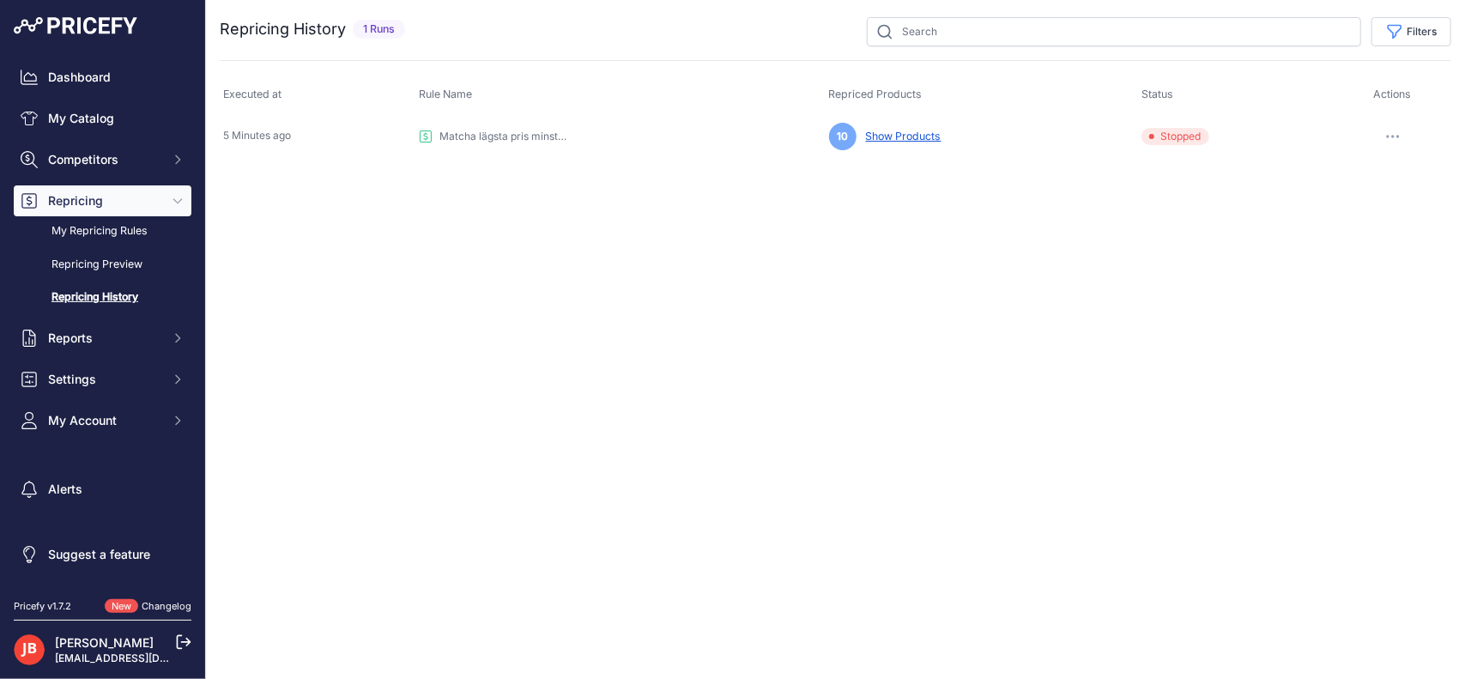
click at [1394, 130] on button "button" at bounding box center [1393, 136] width 34 height 24
click at [1392, 191] on button "Restore Prices" at bounding box center [1393, 199] width 110 height 27
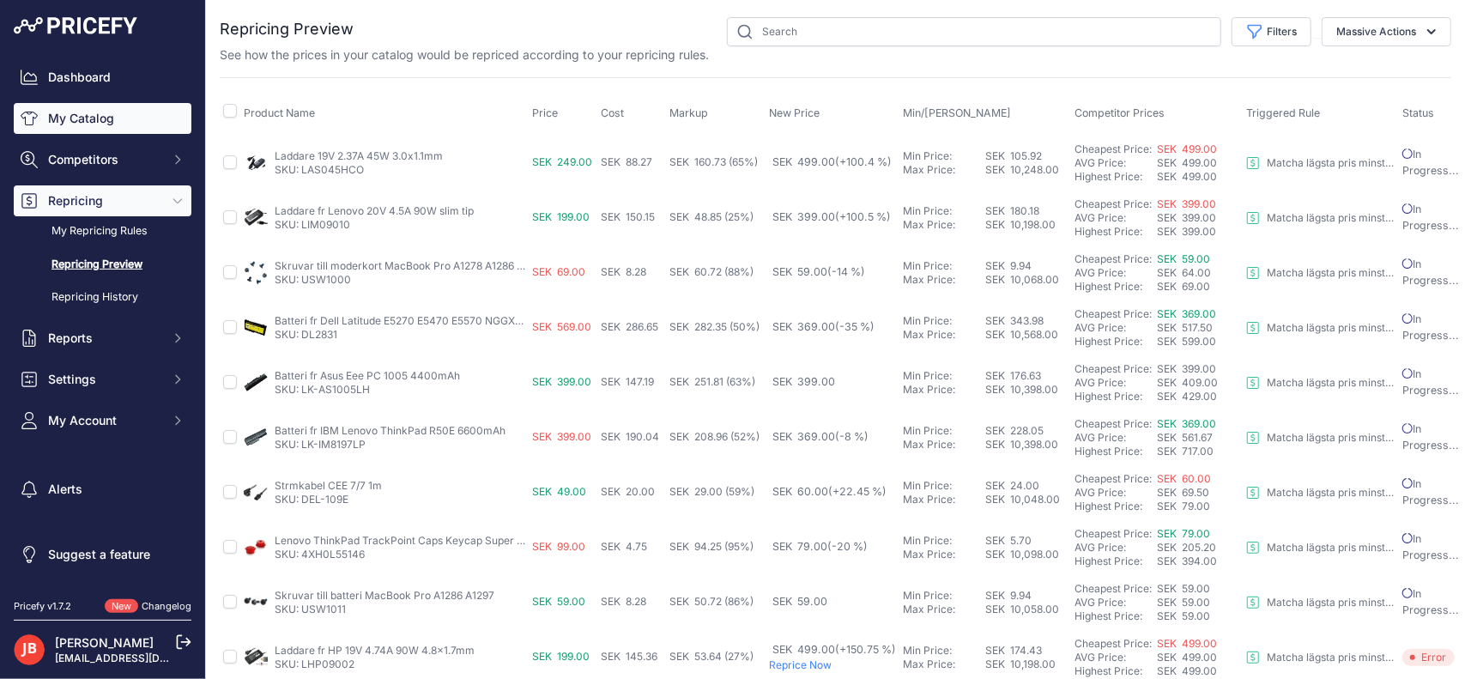
click at [88, 111] on link "My Catalog" at bounding box center [103, 118] width 178 height 31
click at [821, 33] on input "text" at bounding box center [974, 31] width 494 height 29
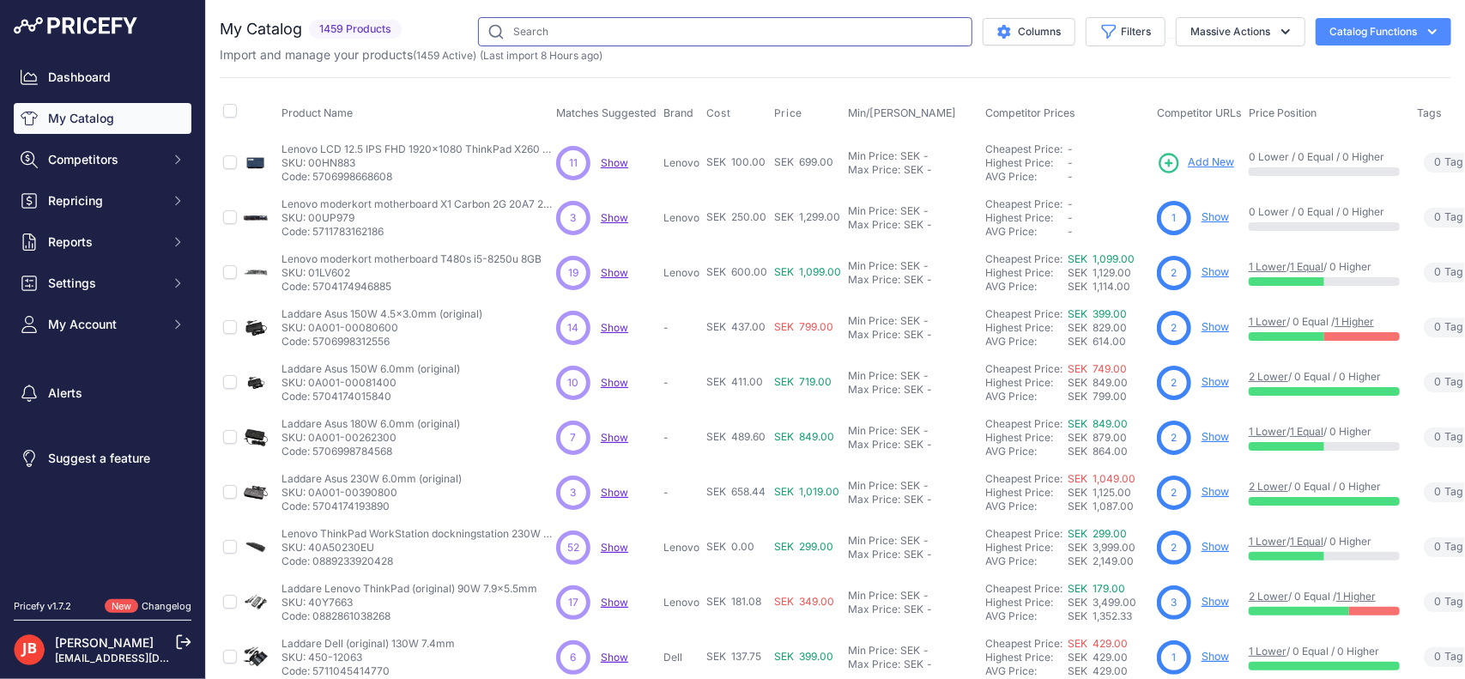
click at [819, 33] on input "text" at bounding box center [725, 31] width 494 height 29
type input "l"
type input "LAS045HCO"
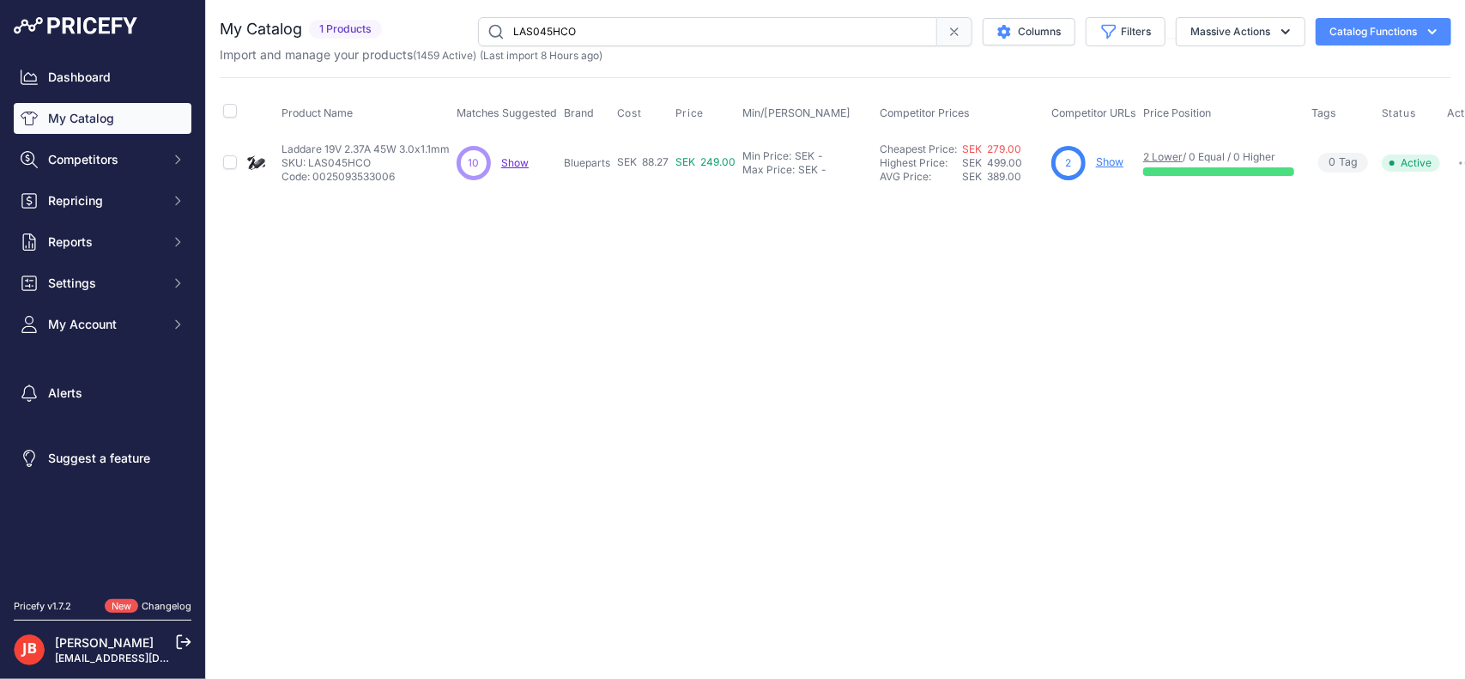
click at [516, 161] on span "Show" at bounding box center [514, 162] width 27 height 13
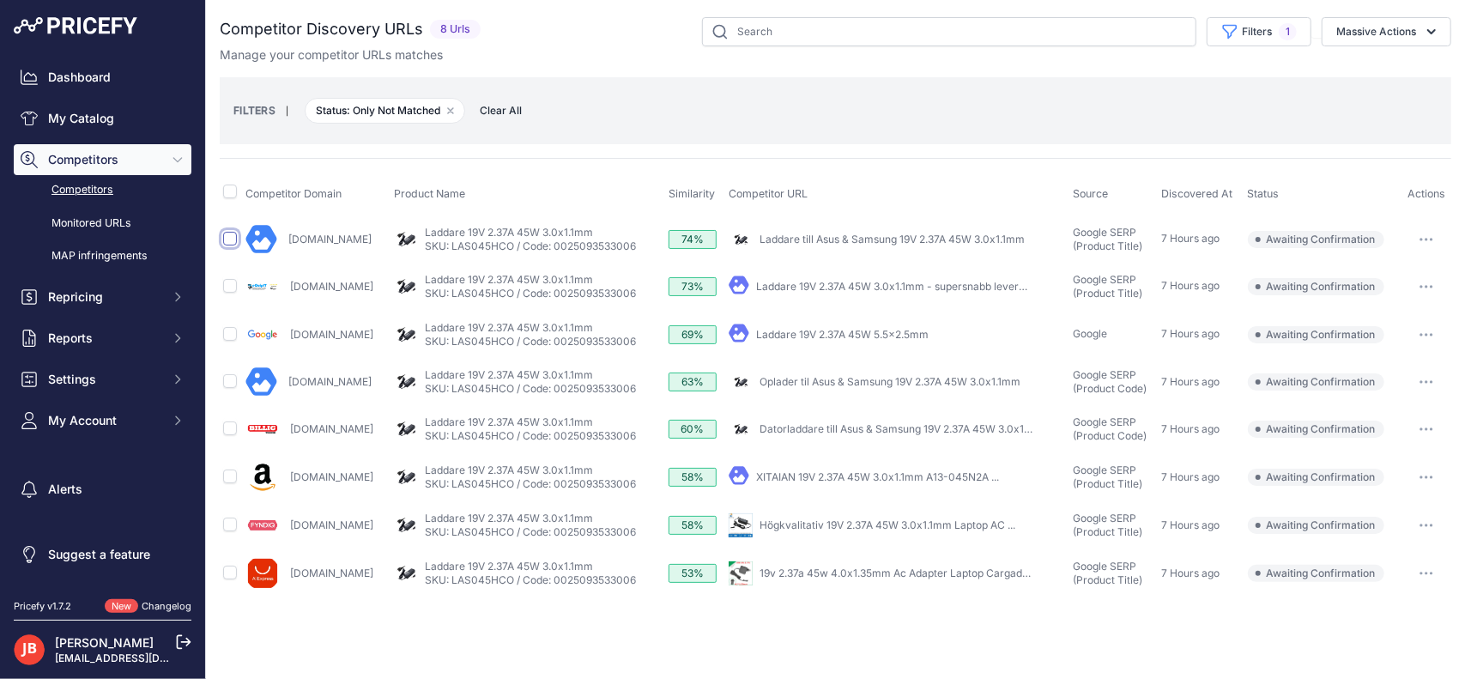
click at [231, 235] on input "checkbox" at bounding box center [230, 239] width 14 height 14
checkbox input "true"
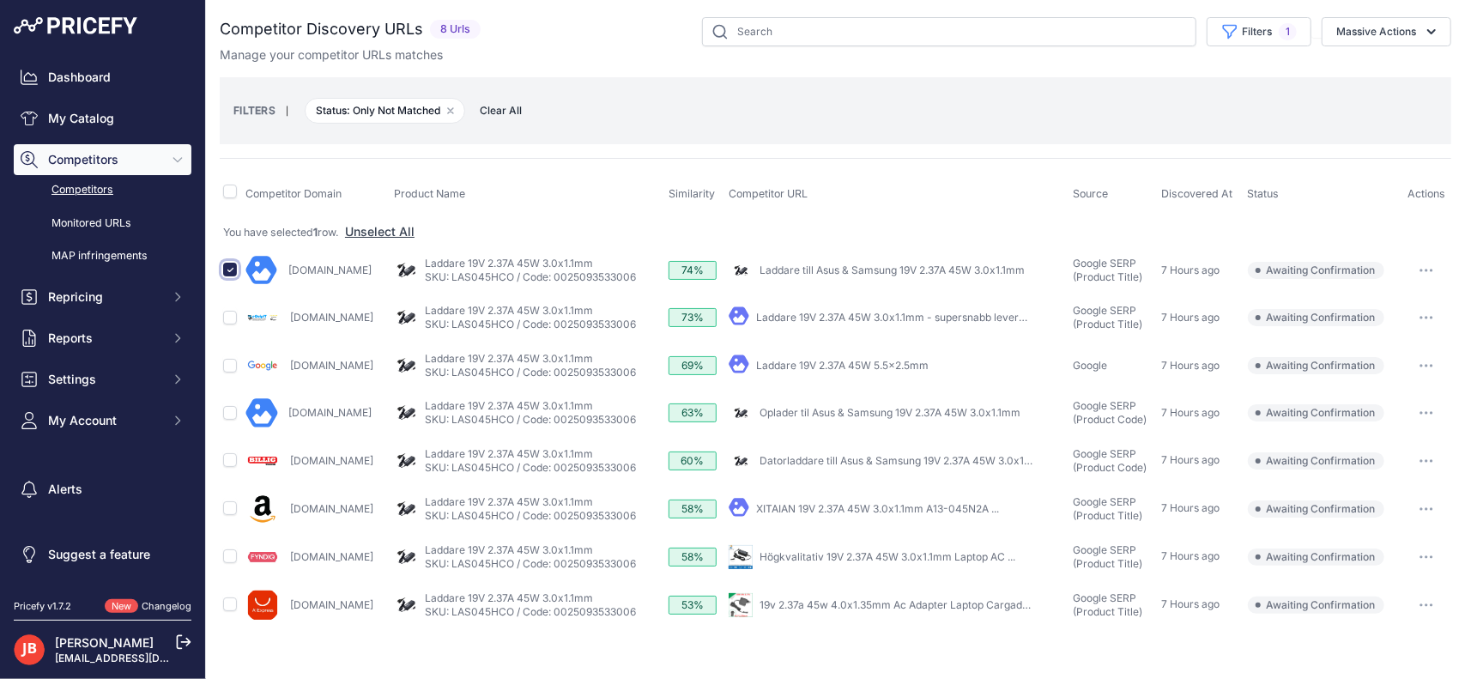
click at [232, 265] on input "checkbox" at bounding box center [230, 270] width 14 height 14
checkbox input "false"
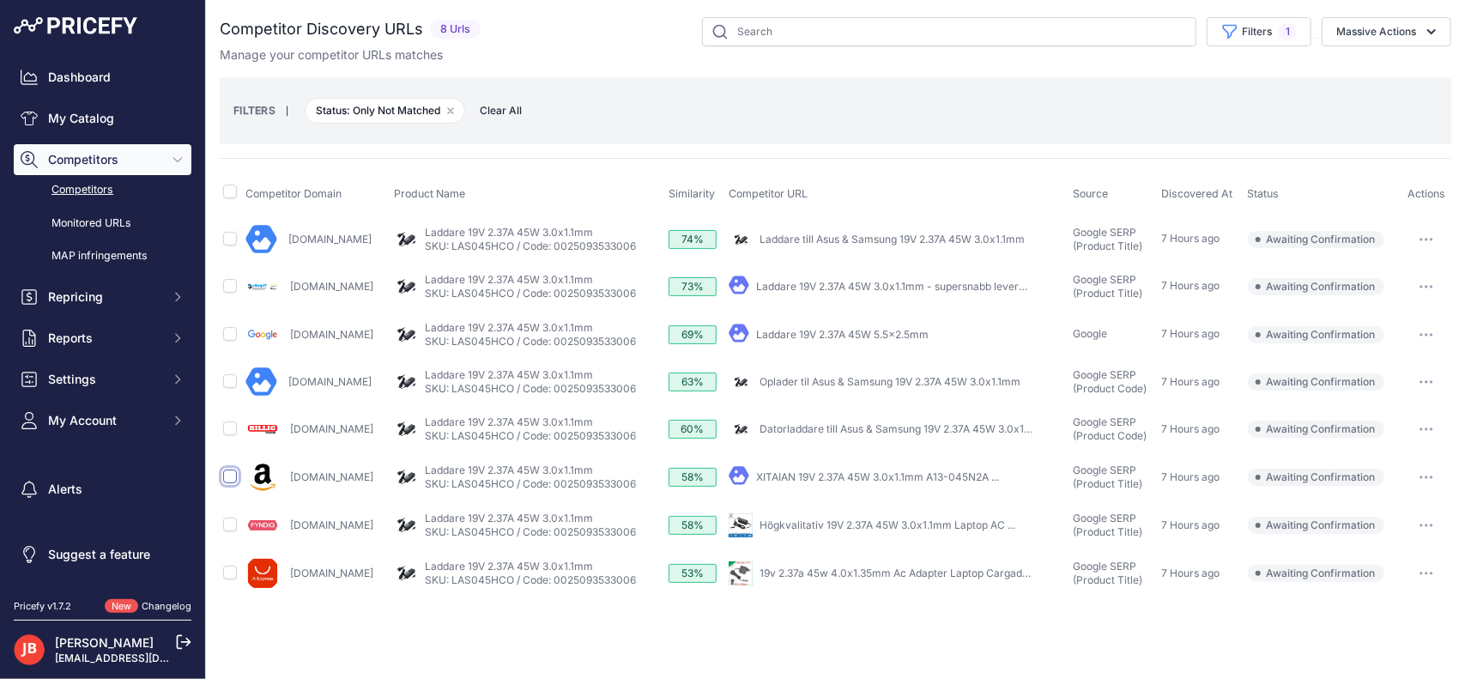
click at [229, 475] on input "checkbox" at bounding box center [230, 477] width 14 height 14
checkbox input "true"
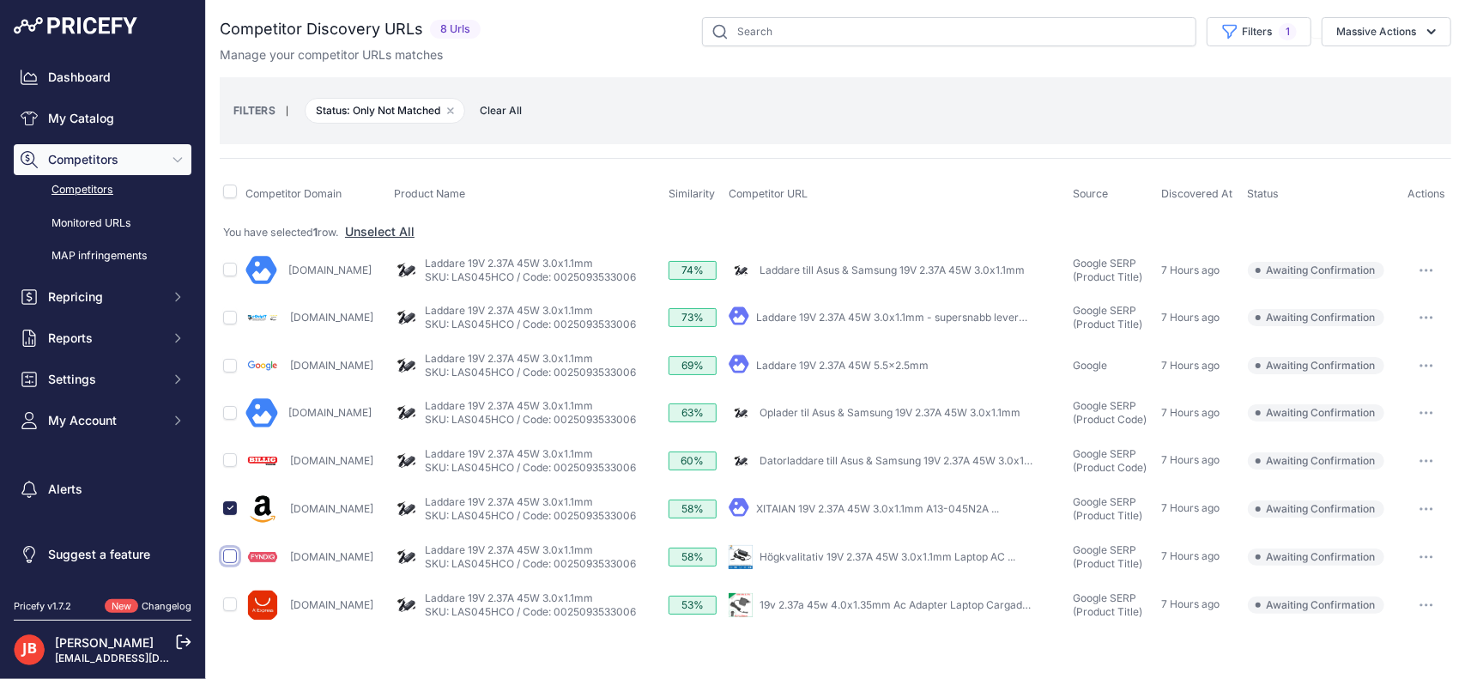
click at [233, 553] on input "checkbox" at bounding box center [230, 556] width 14 height 14
checkbox input "true"
click at [230, 456] on input "checkbox" at bounding box center [230, 460] width 14 height 14
checkbox input "true"
click at [1374, 25] on button "Massive Actions" at bounding box center [1387, 31] width 130 height 29
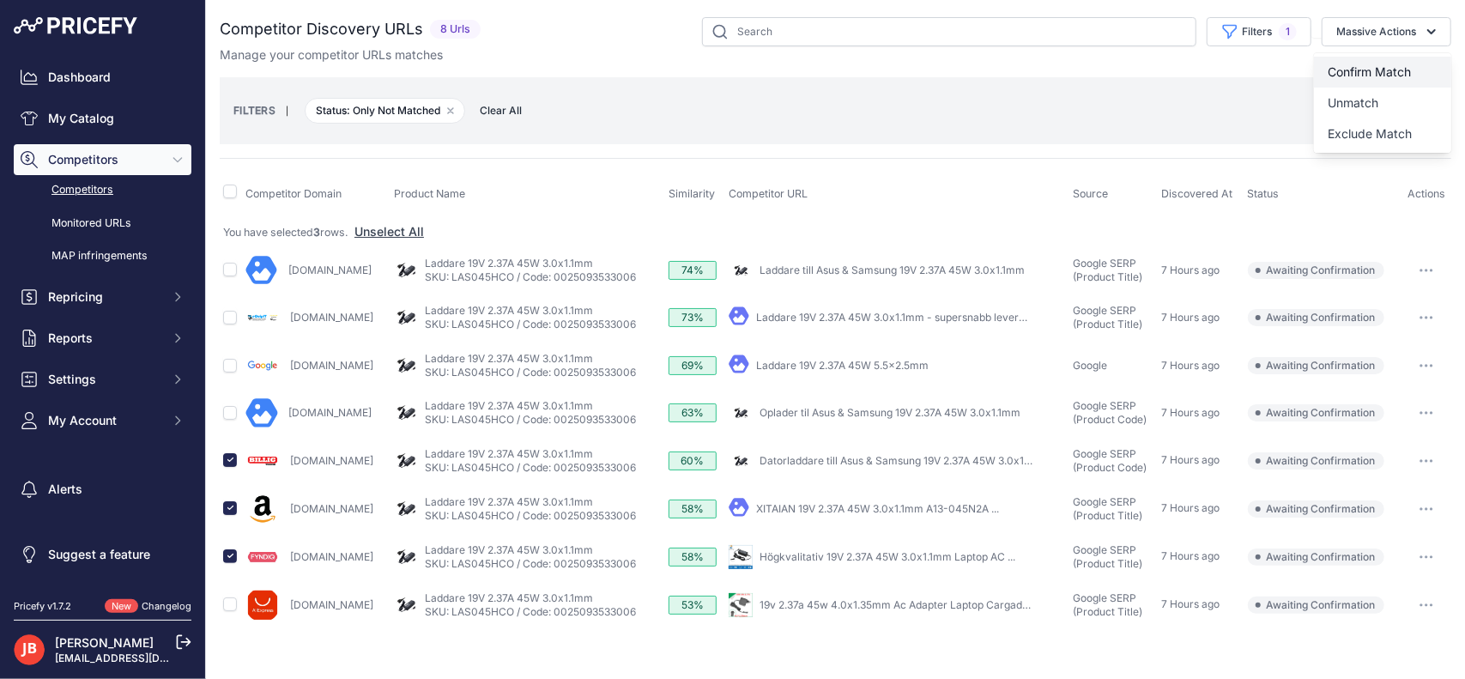
click at [1372, 70] on span "Confirm Match" at bounding box center [1369, 71] width 83 height 15
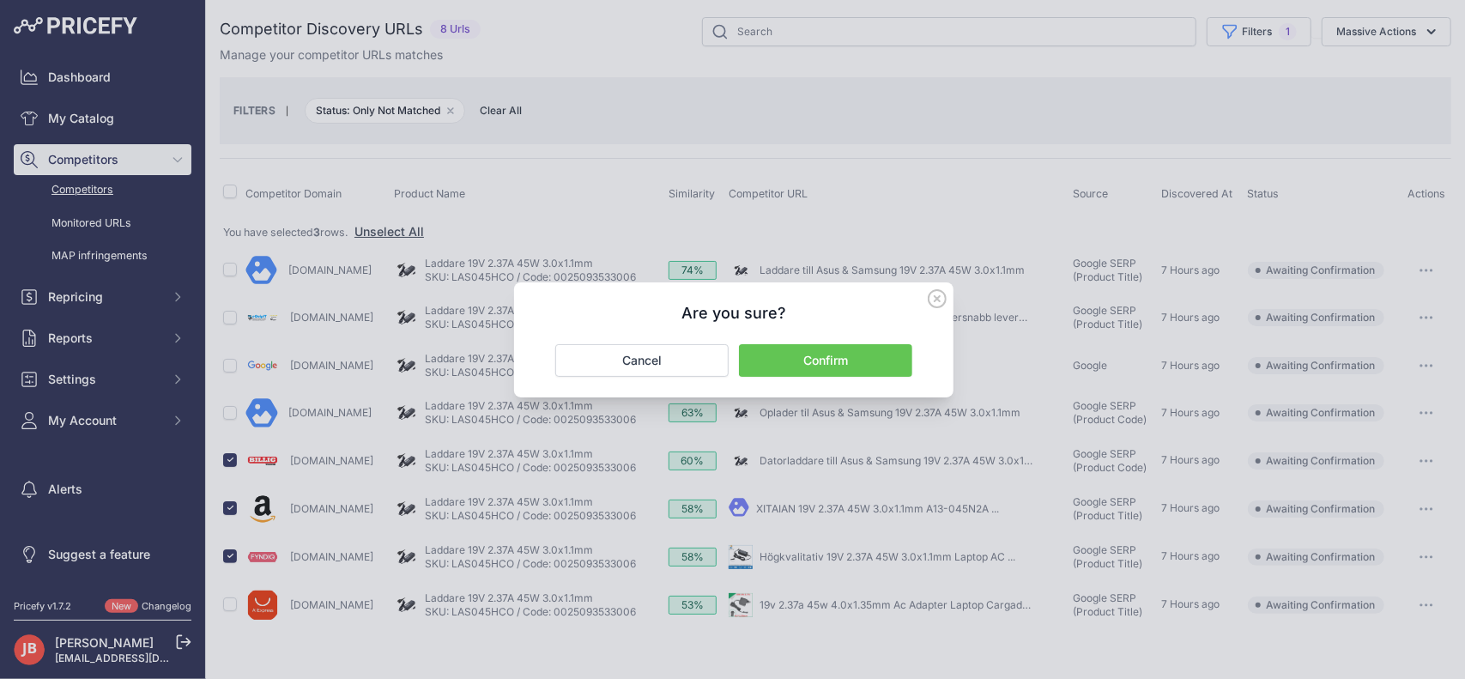
click at [826, 367] on button "Confirm" at bounding box center [825, 360] width 173 height 33
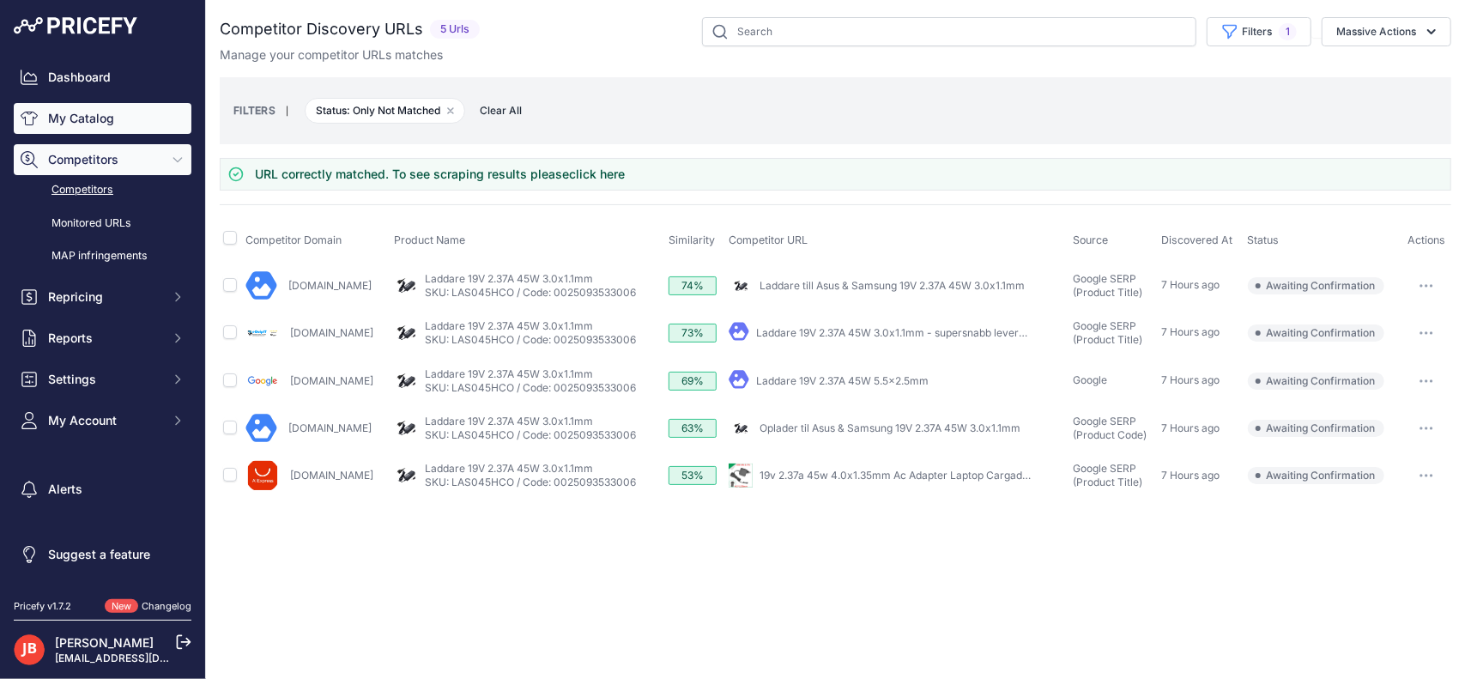
click at [71, 109] on link "My Catalog" at bounding box center [103, 118] width 178 height 31
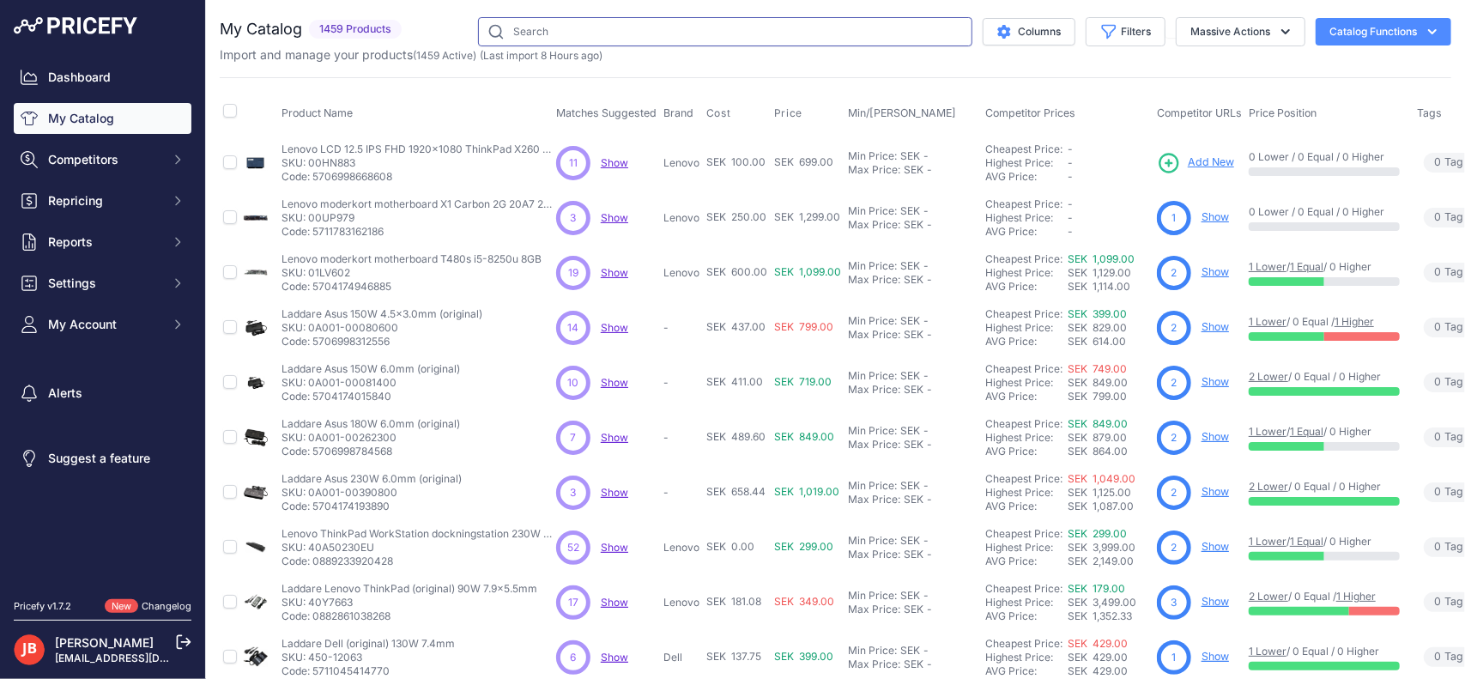
click at [618, 30] on input "text" at bounding box center [725, 31] width 494 height 29
type input "LAS045HCO"
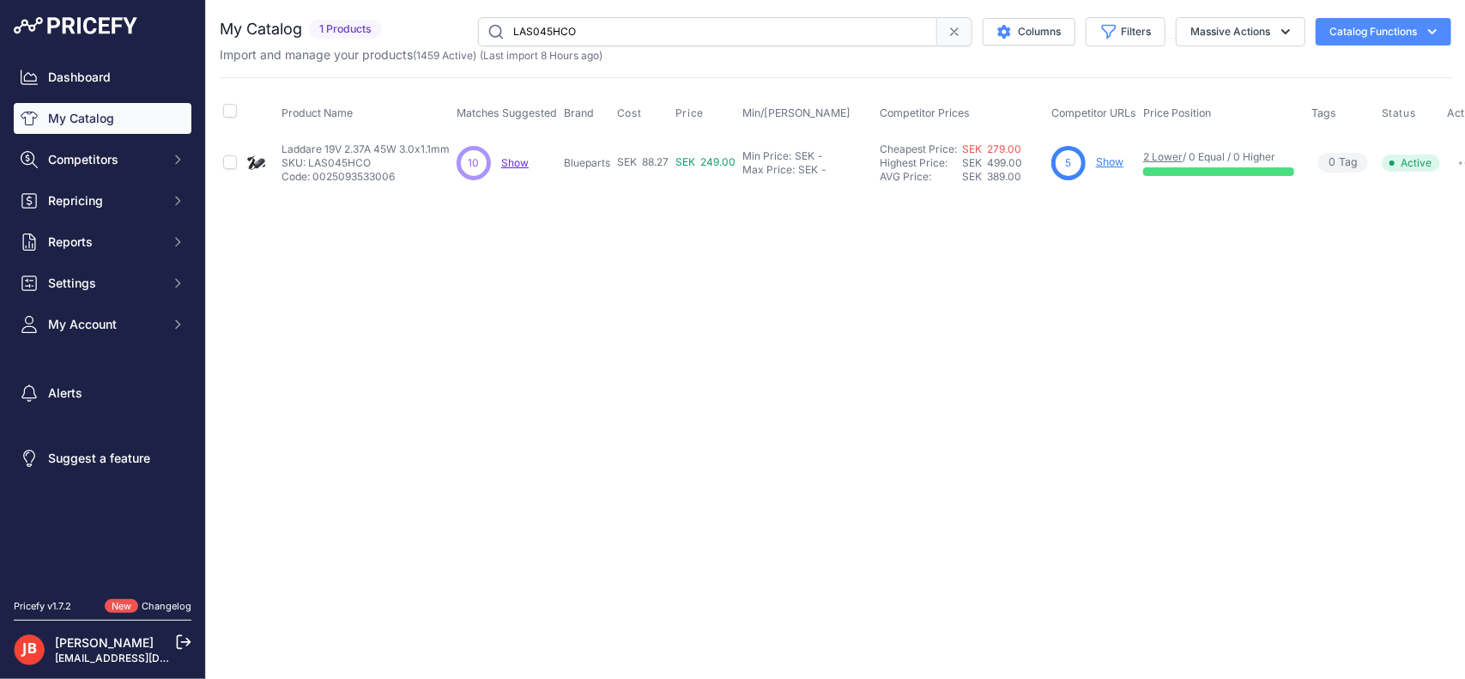
click at [1118, 163] on link "Show" at bounding box center [1109, 161] width 27 height 13
